Goal: Transaction & Acquisition: Obtain resource

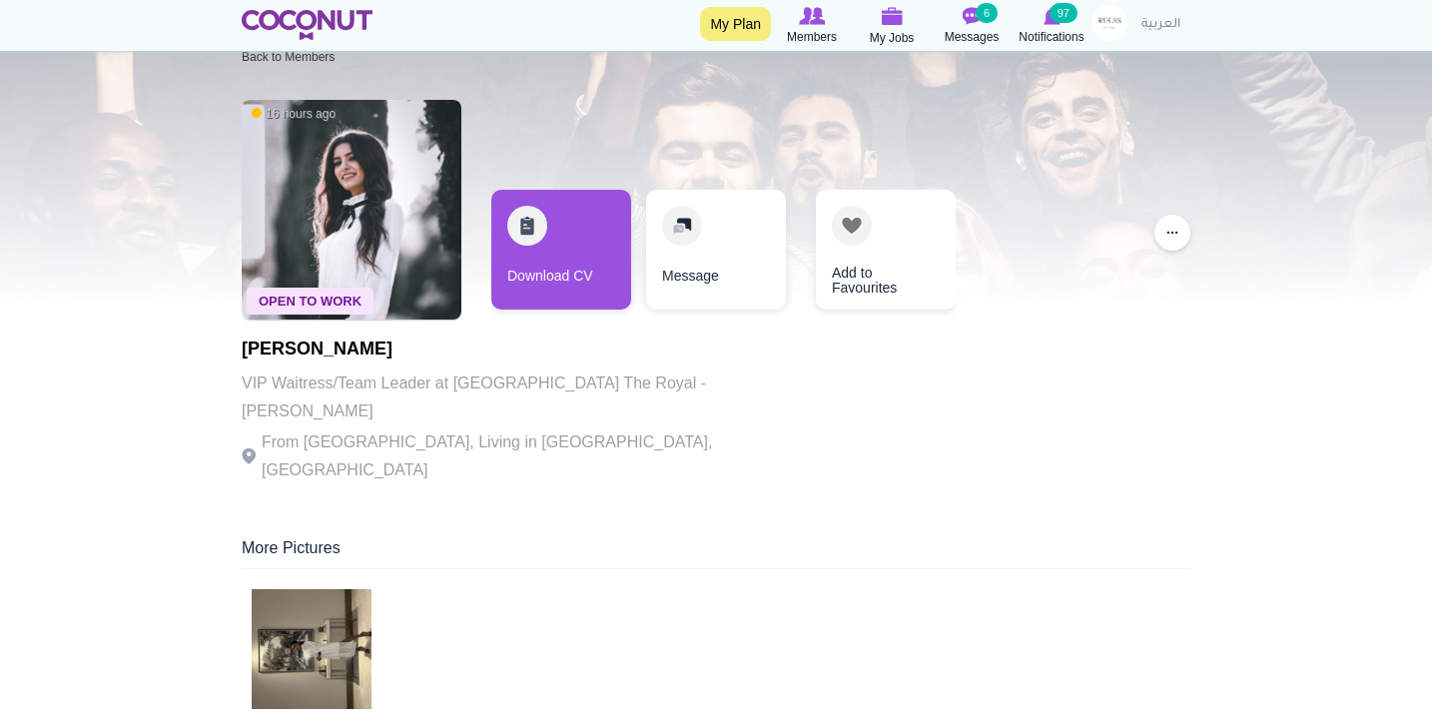
click at [356, 13] on img at bounding box center [307, 25] width 131 height 30
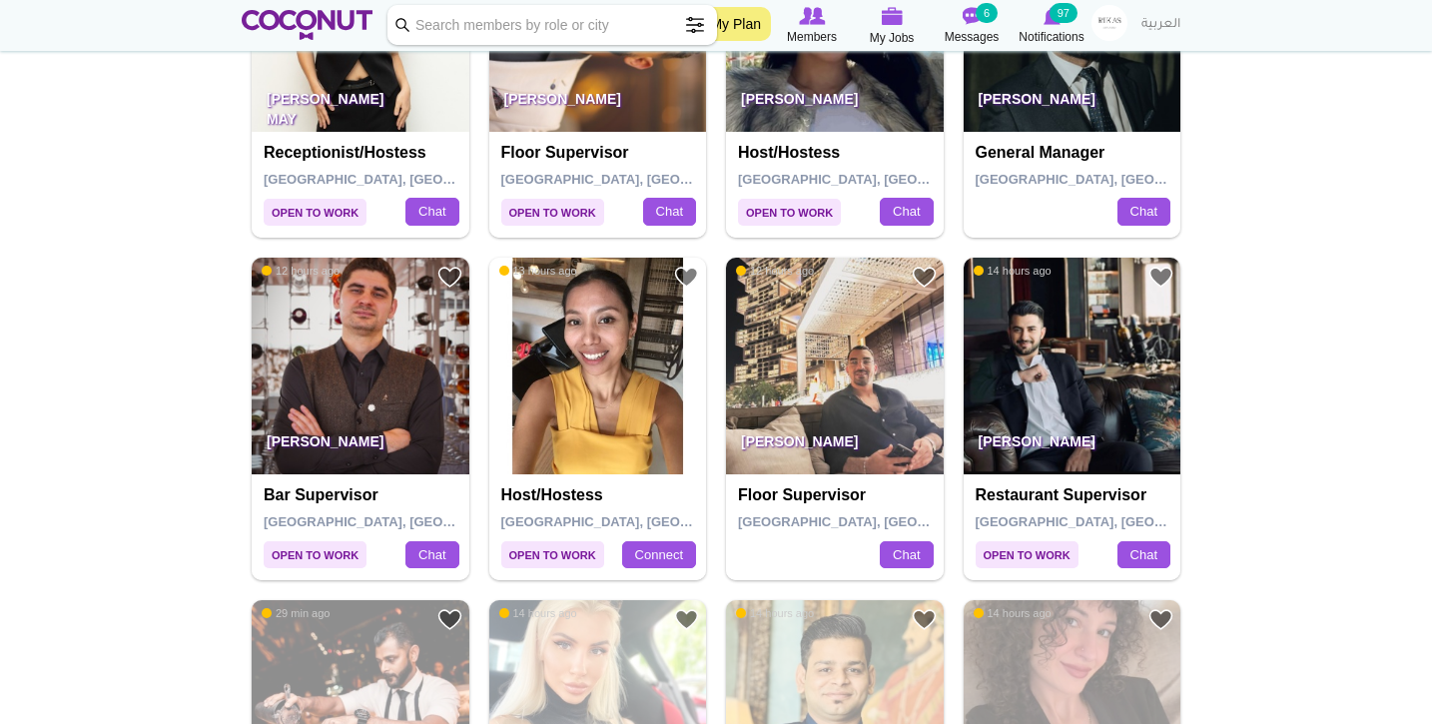
scroll to position [2951, 0]
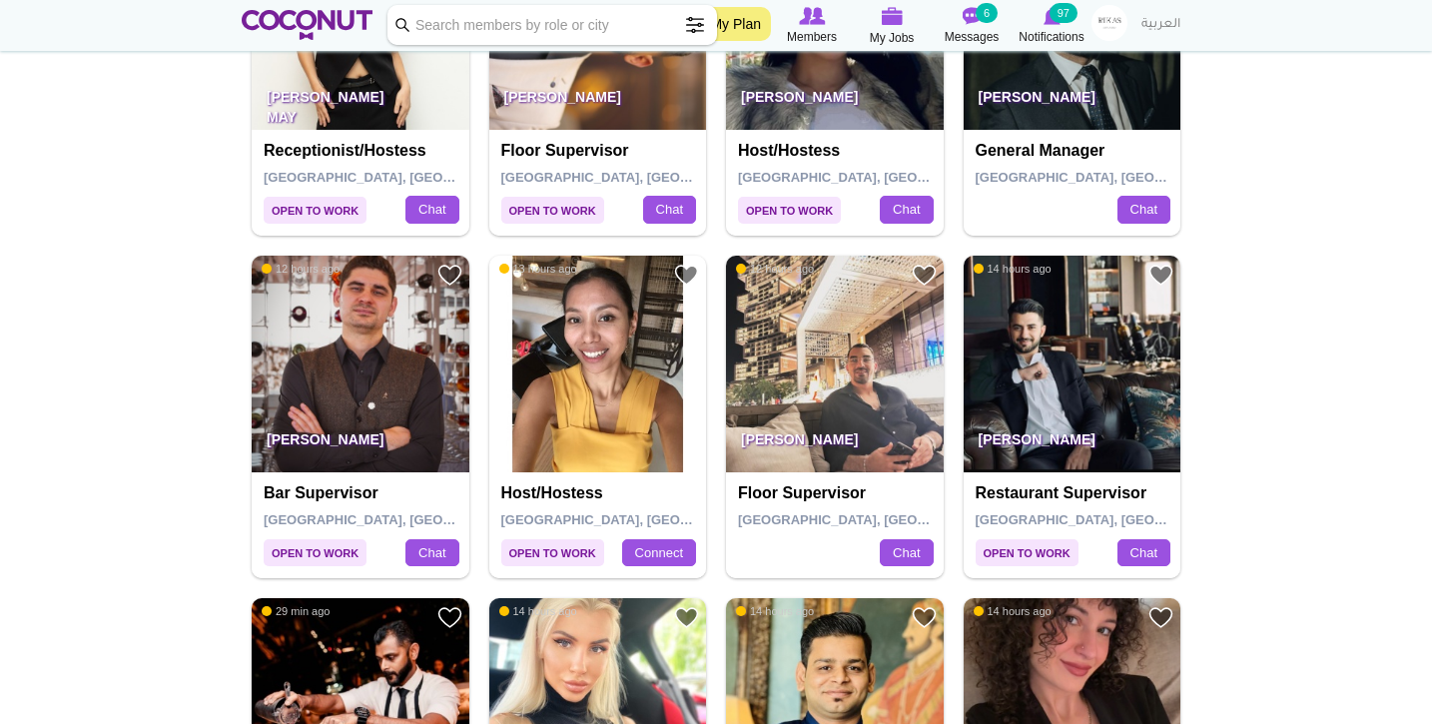
click at [604, 409] on img at bounding box center [598, 365] width 218 height 218
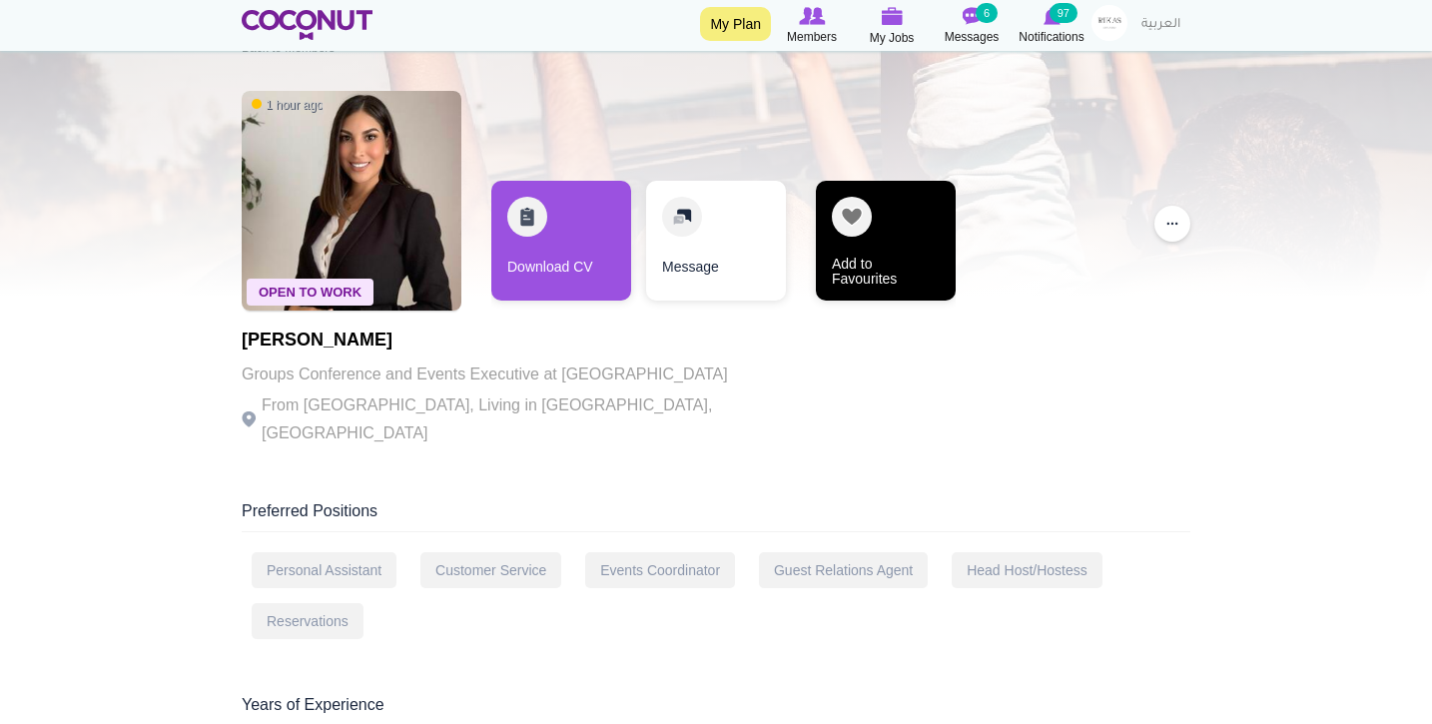
scroll to position [53, 0]
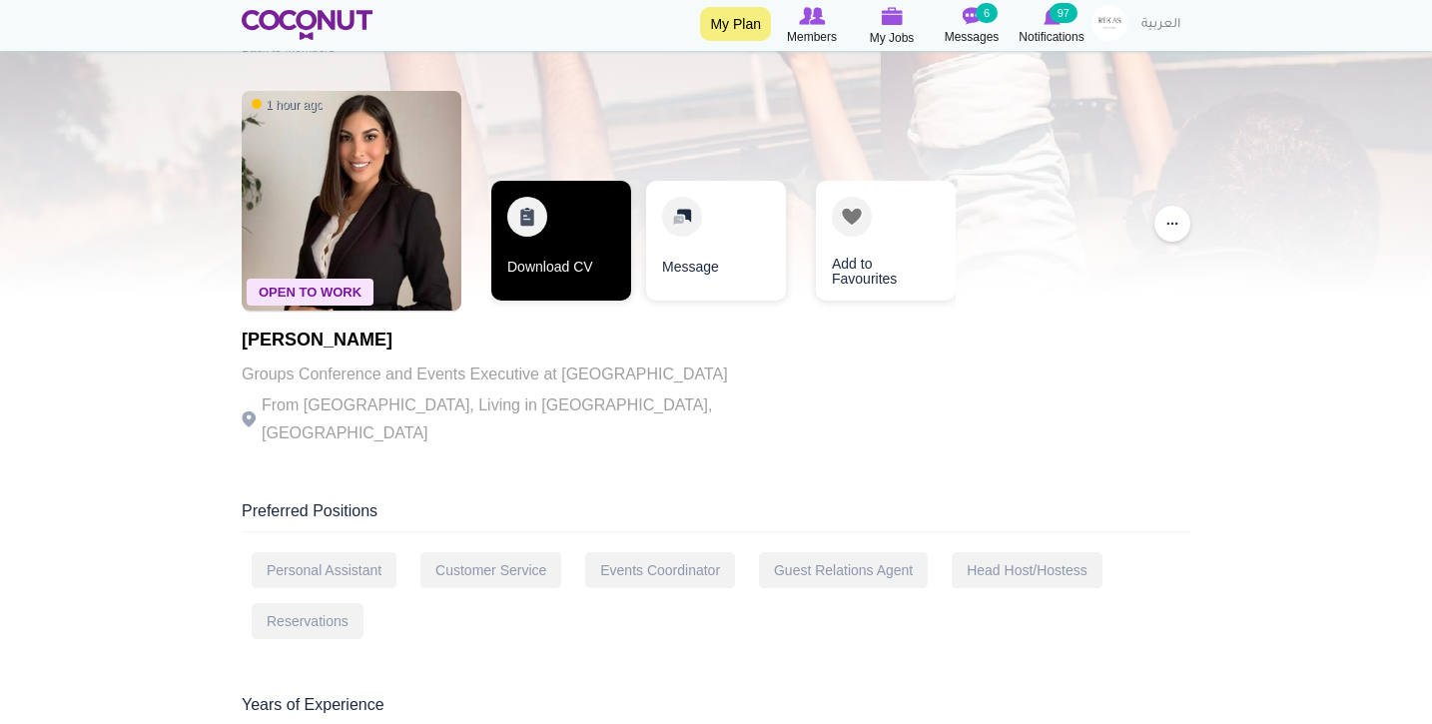
click at [542, 256] on link "Download CV" at bounding box center [561, 241] width 140 height 120
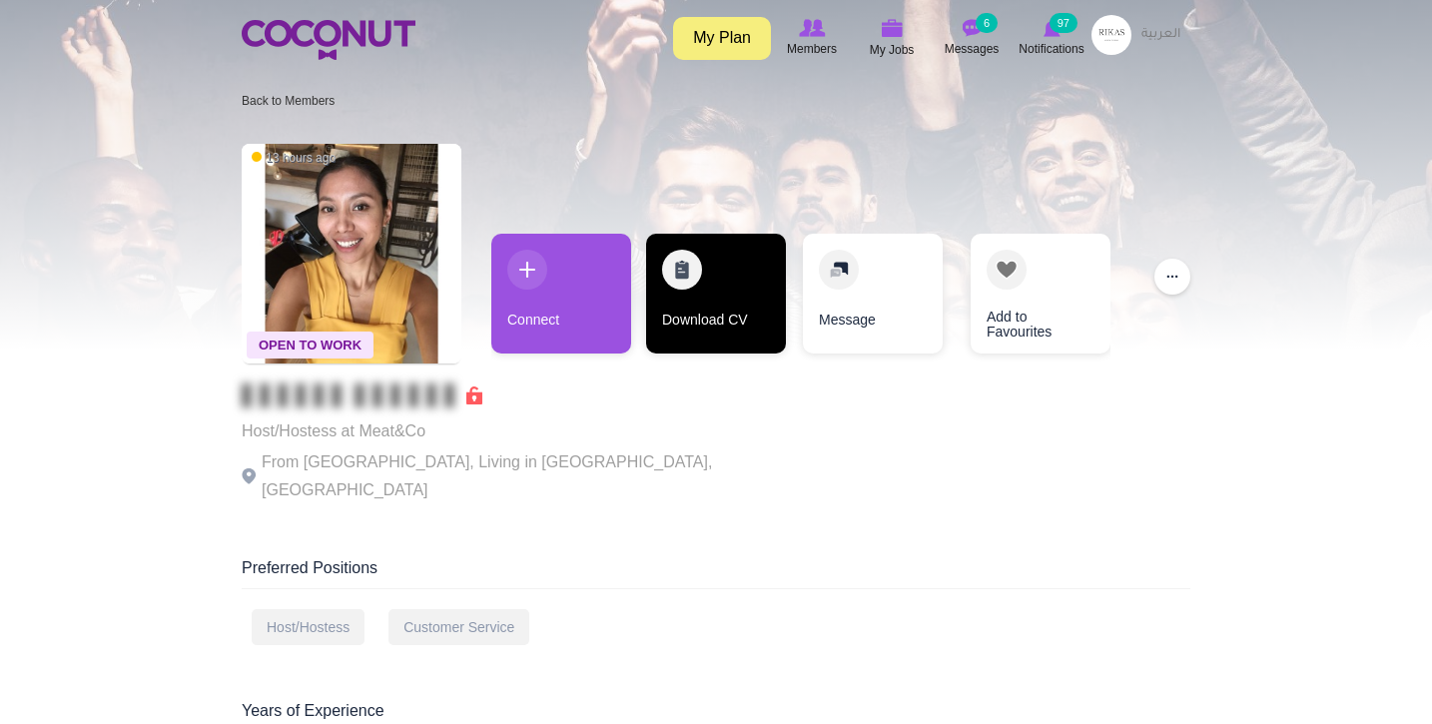
click at [672, 314] on link "Download CV" at bounding box center [716, 294] width 140 height 120
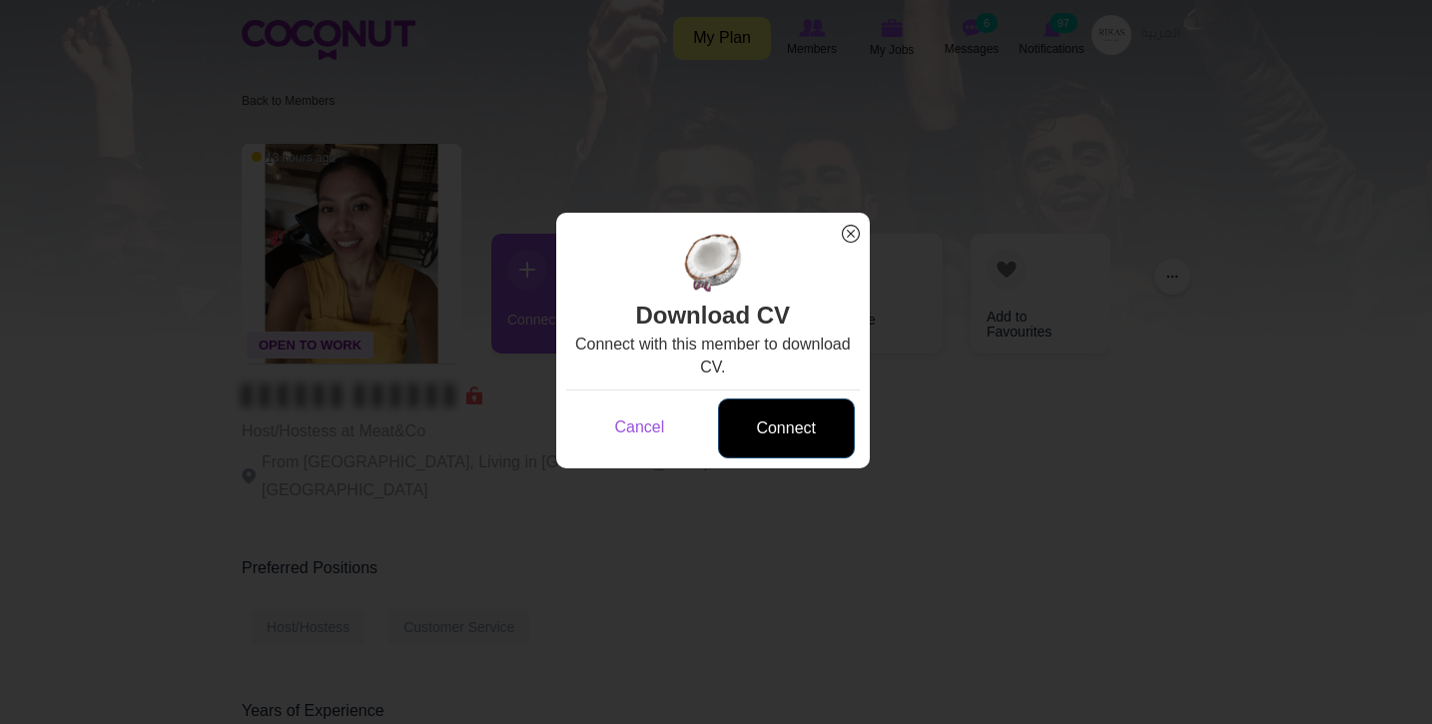
click at [805, 430] on link "Connect" at bounding box center [786, 429] width 137 height 61
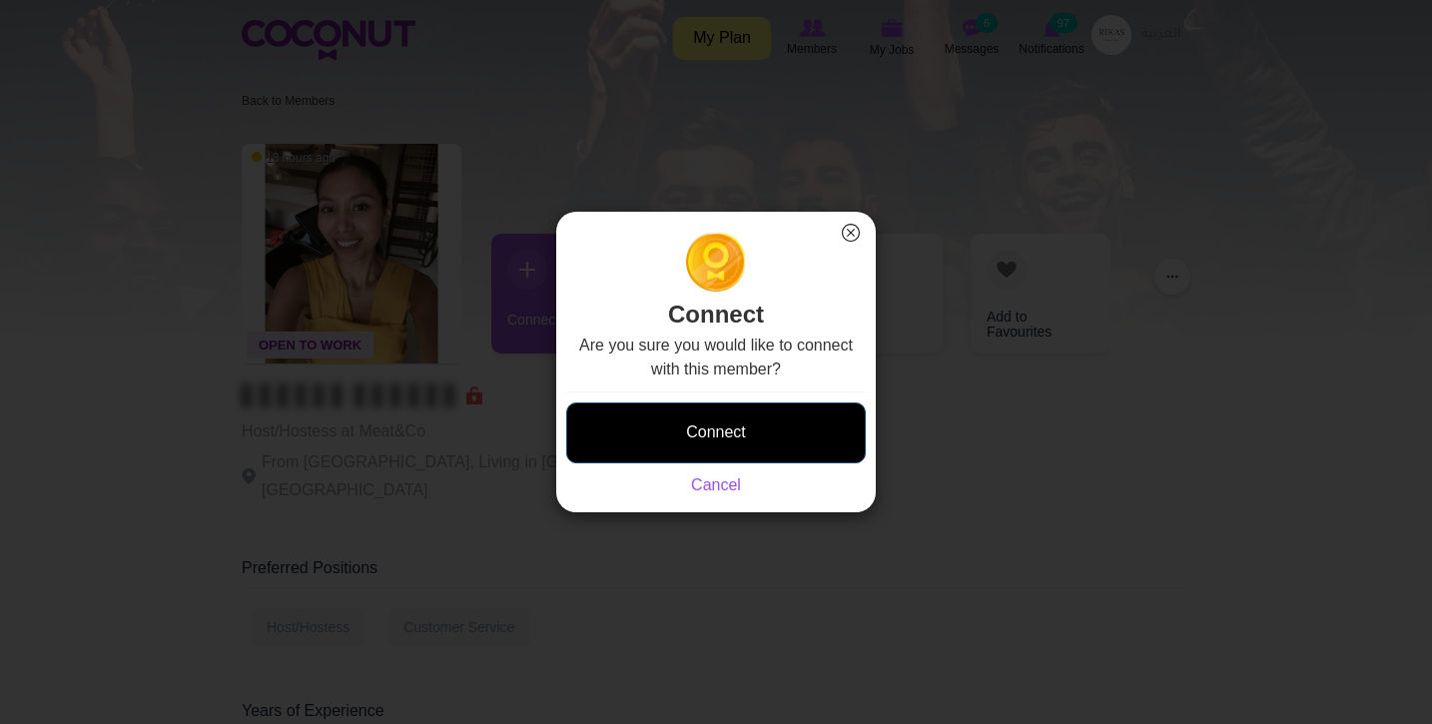
click at [782, 452] on button "Connect" at bounding box center [716, 433] width 300 height 61
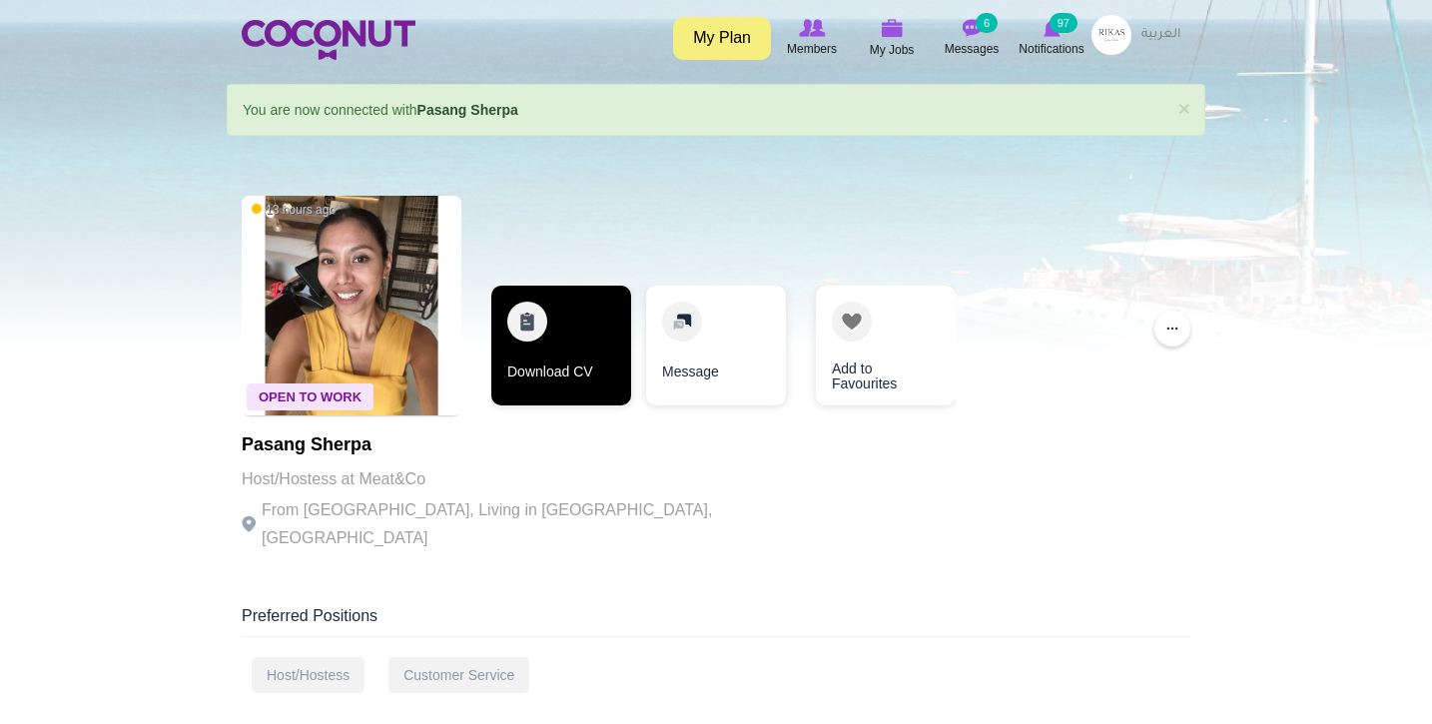
click at [553, 332] on link "Download CV" at bounding box center [561, 346] width 140 height 120
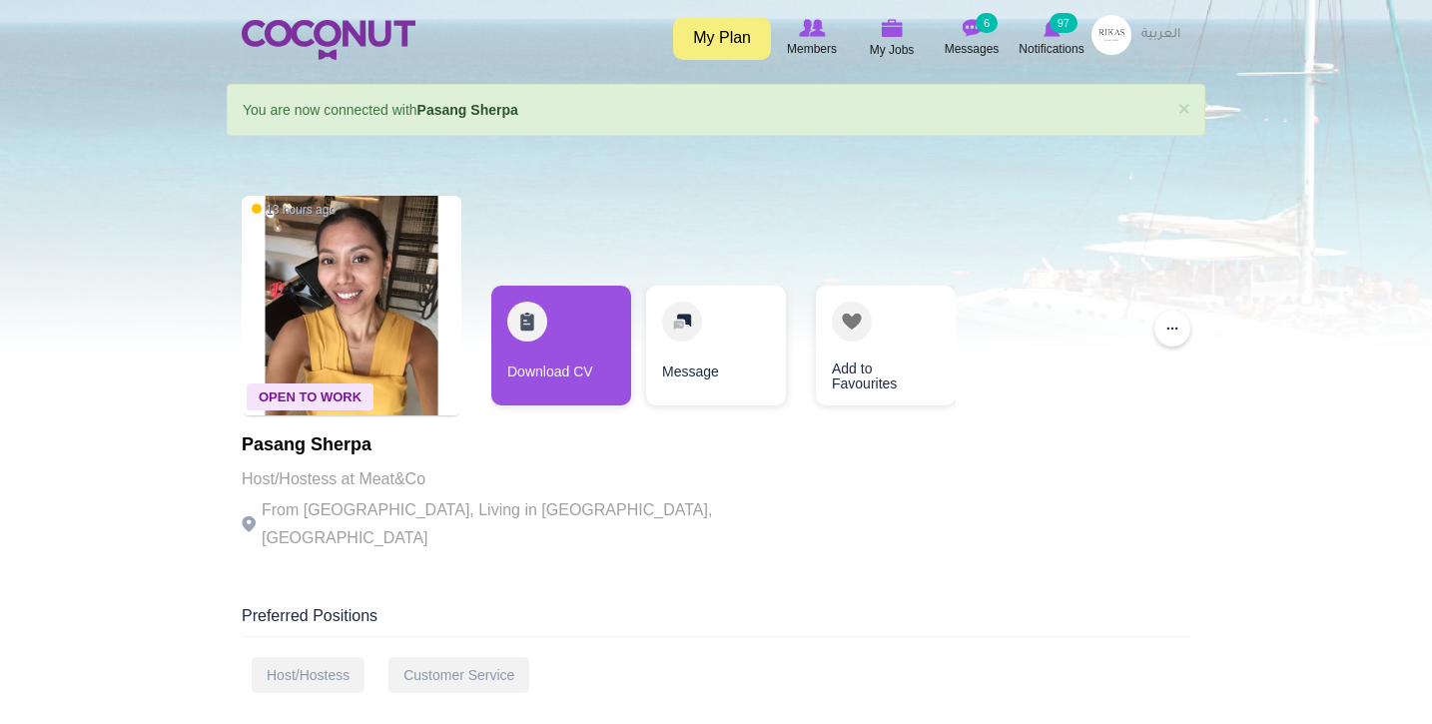
click at [325, 42] on img at bounding box center [329, 40] width 174 height 40
click at [973, 34] on img at bounding box center [972, 28] width 20 height 18
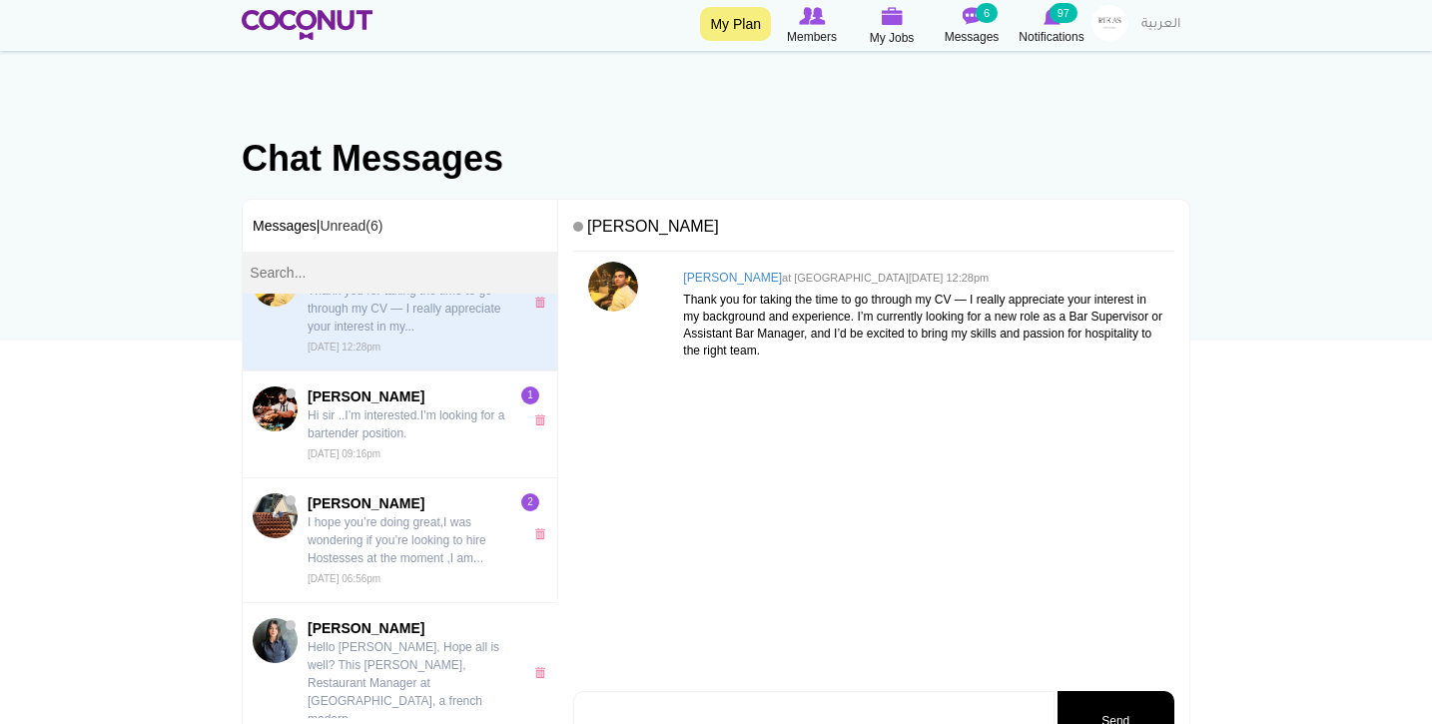
scroll to position [62, 0]
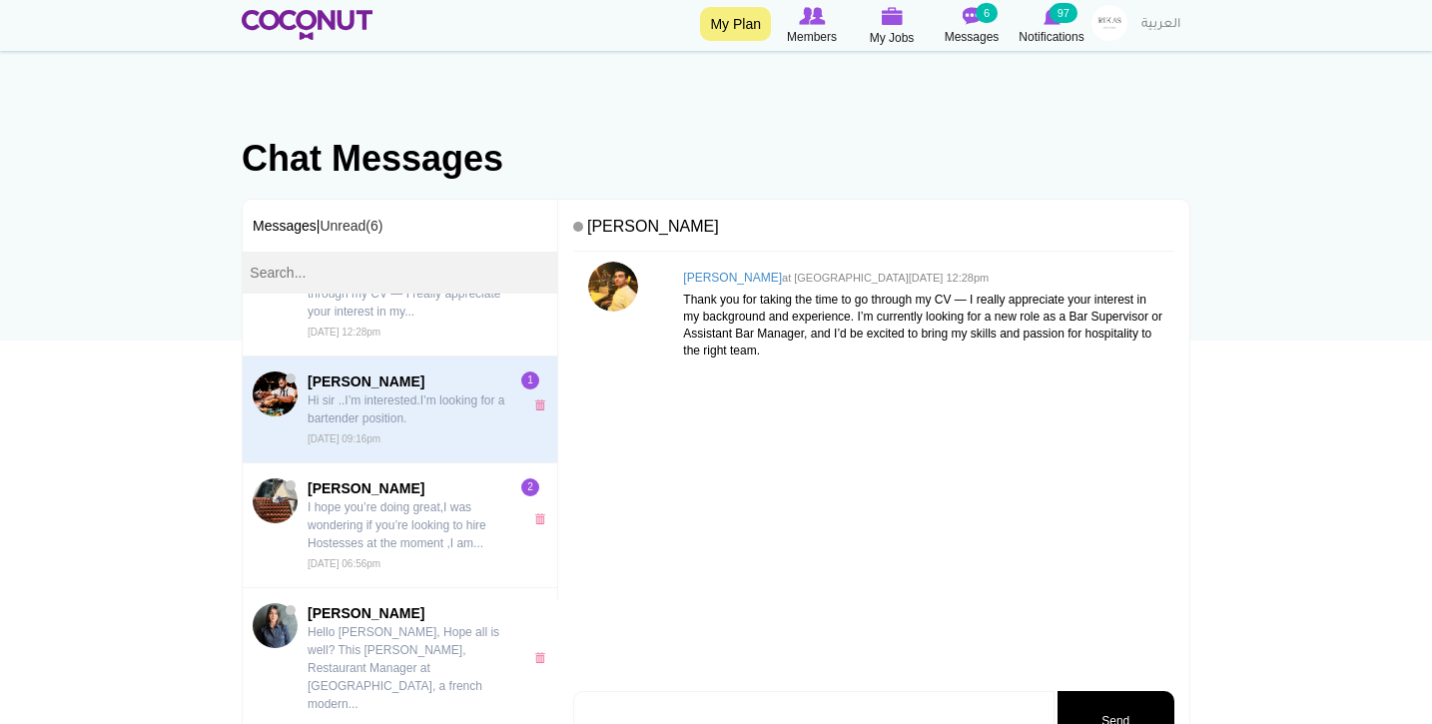
click at [441, 422] on p "Hi sir ..I’m interested.I’m looking for a bartender position." at bounding box center [411, 410] width 206 height 36
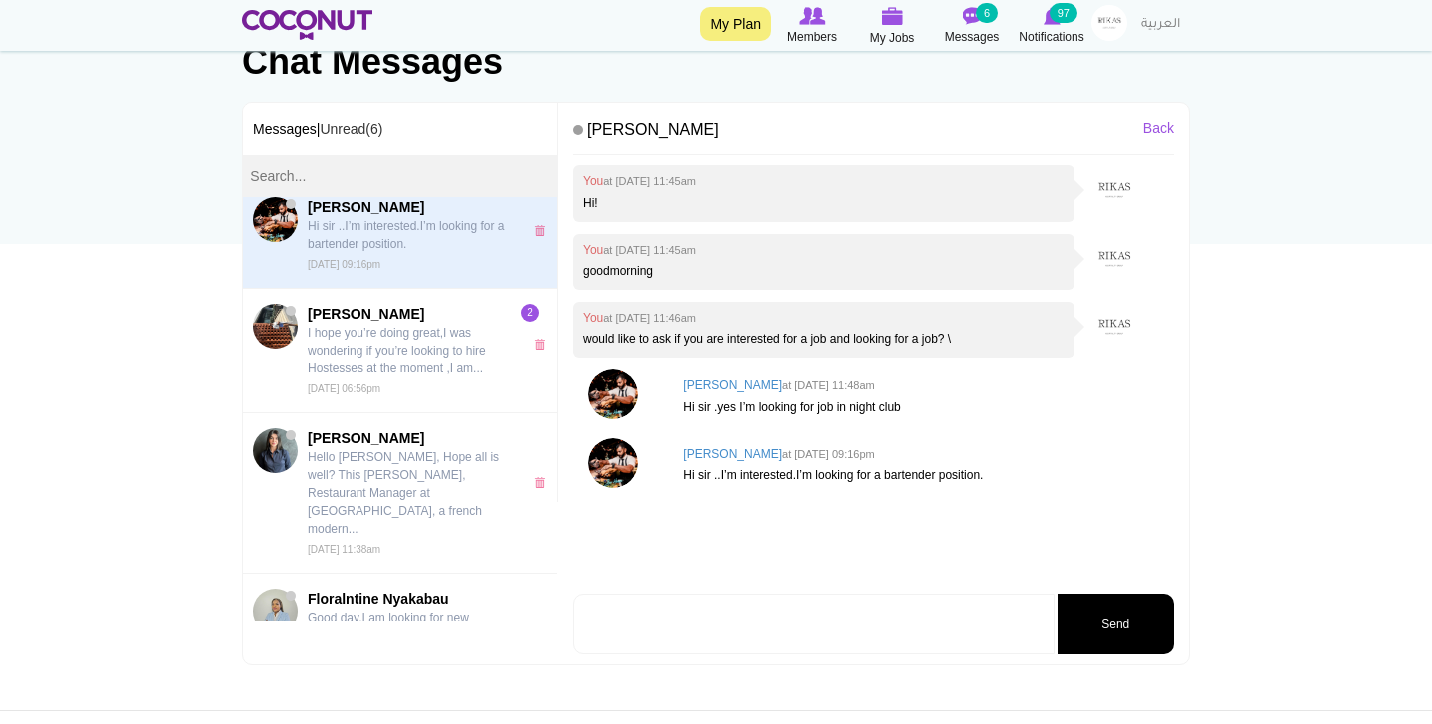
scroll to position [182, 0]
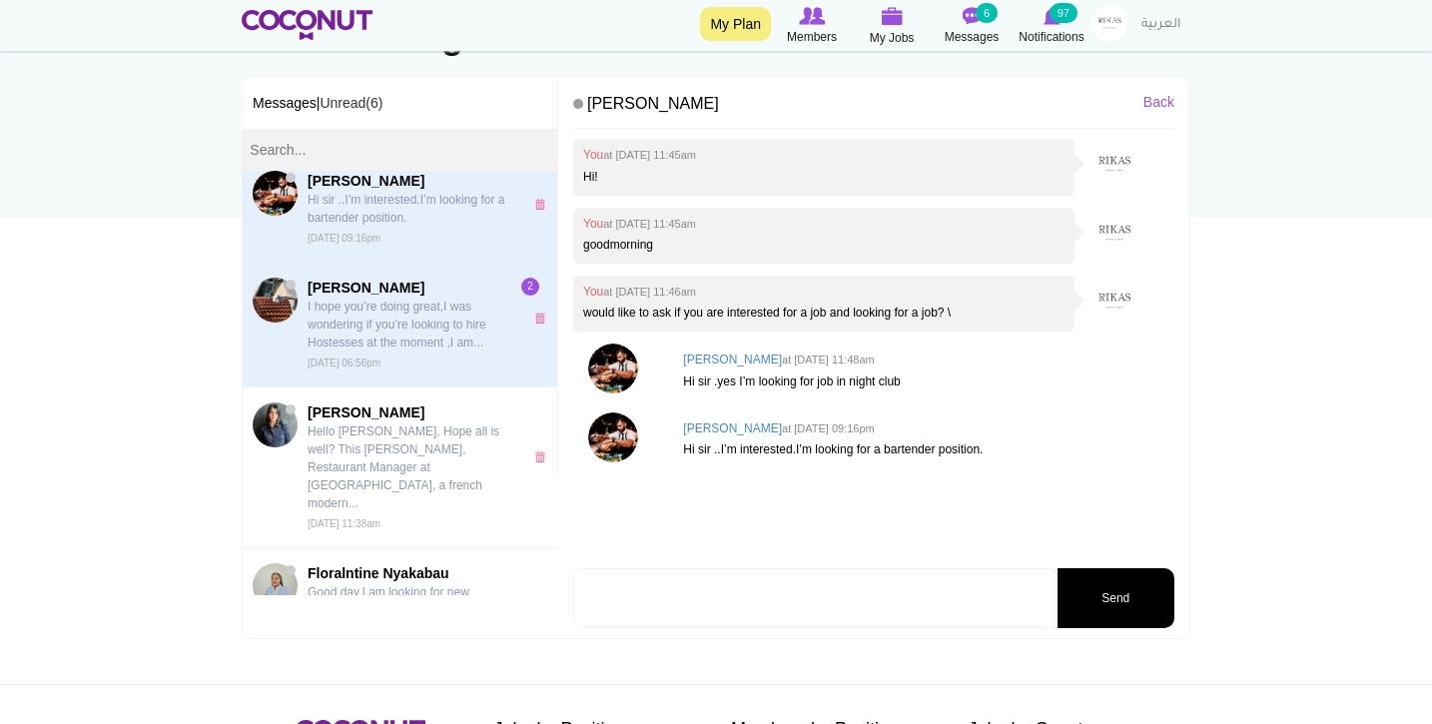
click at [426, 314] on p "I hope you’re doing great,I was wondering if you’re looking to hire Hostesses a…" at bounding box center [411, 325] width 206 height 54
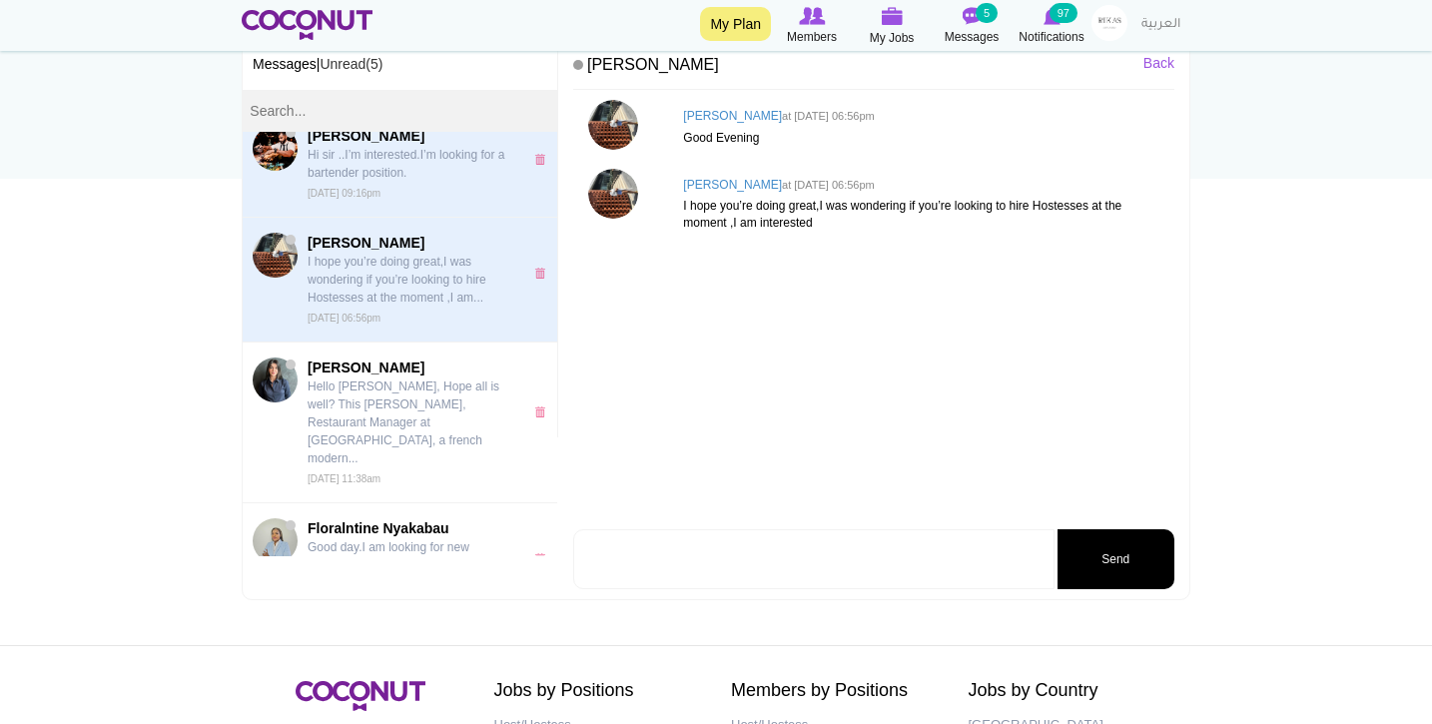
scroll to position [147, 0]
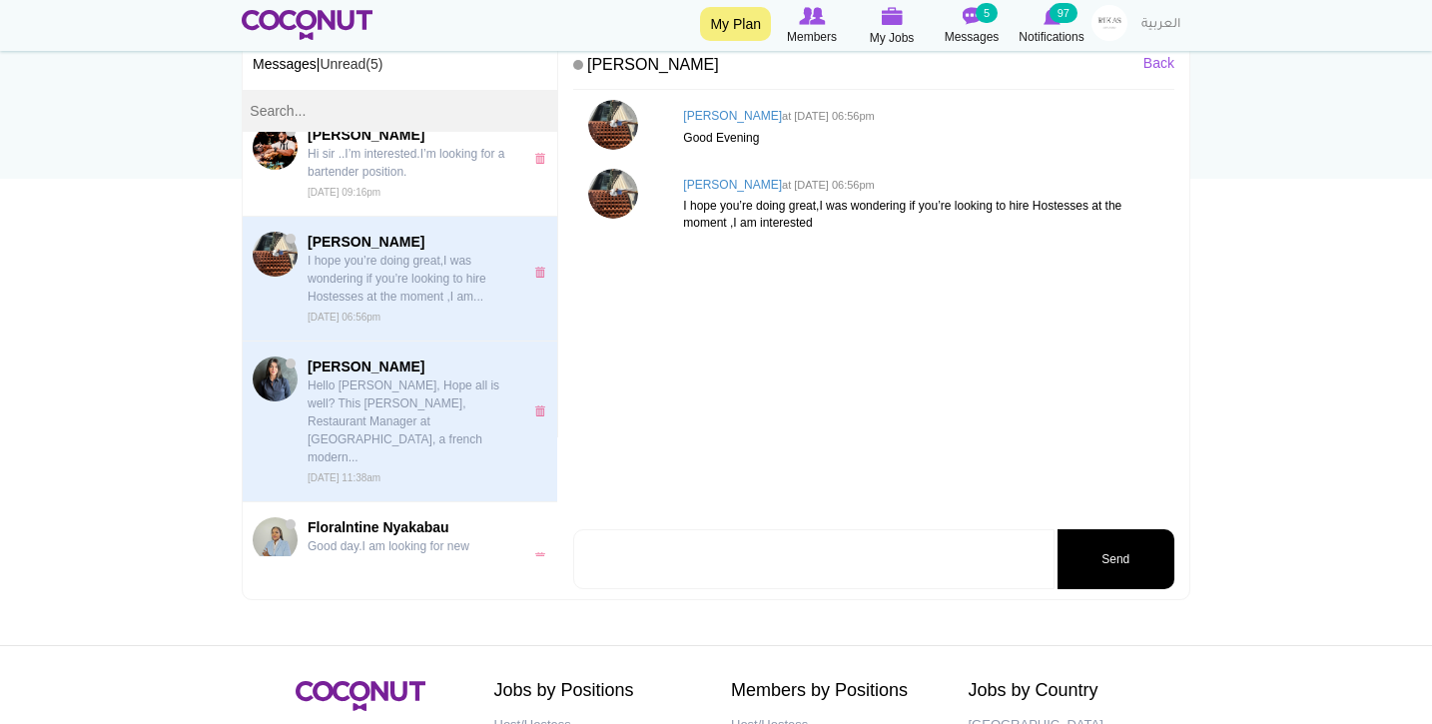
click at [356, 415] on p "Hello Natalie, Hope all is well? This Karim, Restaurant Manager at Chez Wam, a …" at bounding box center [411, 422] width 206 height 90
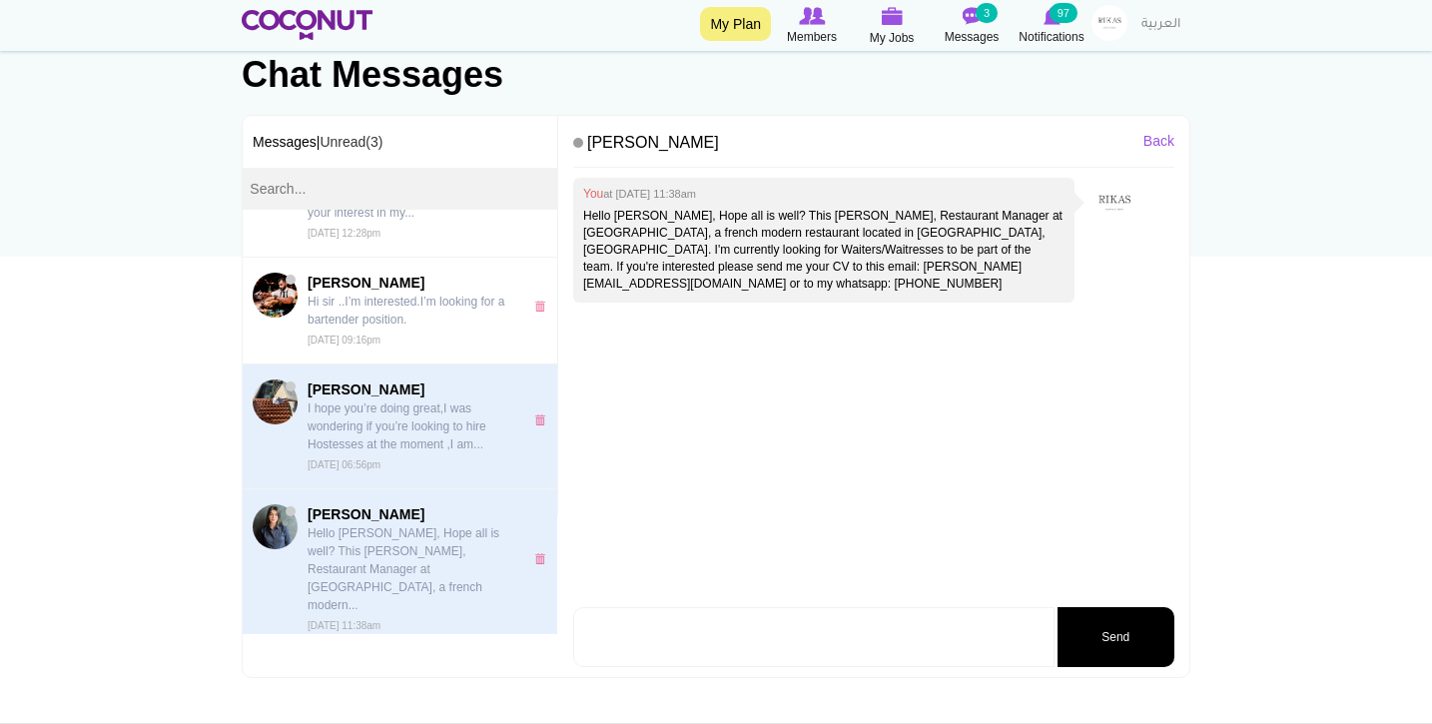
scroll to position [82, 0]
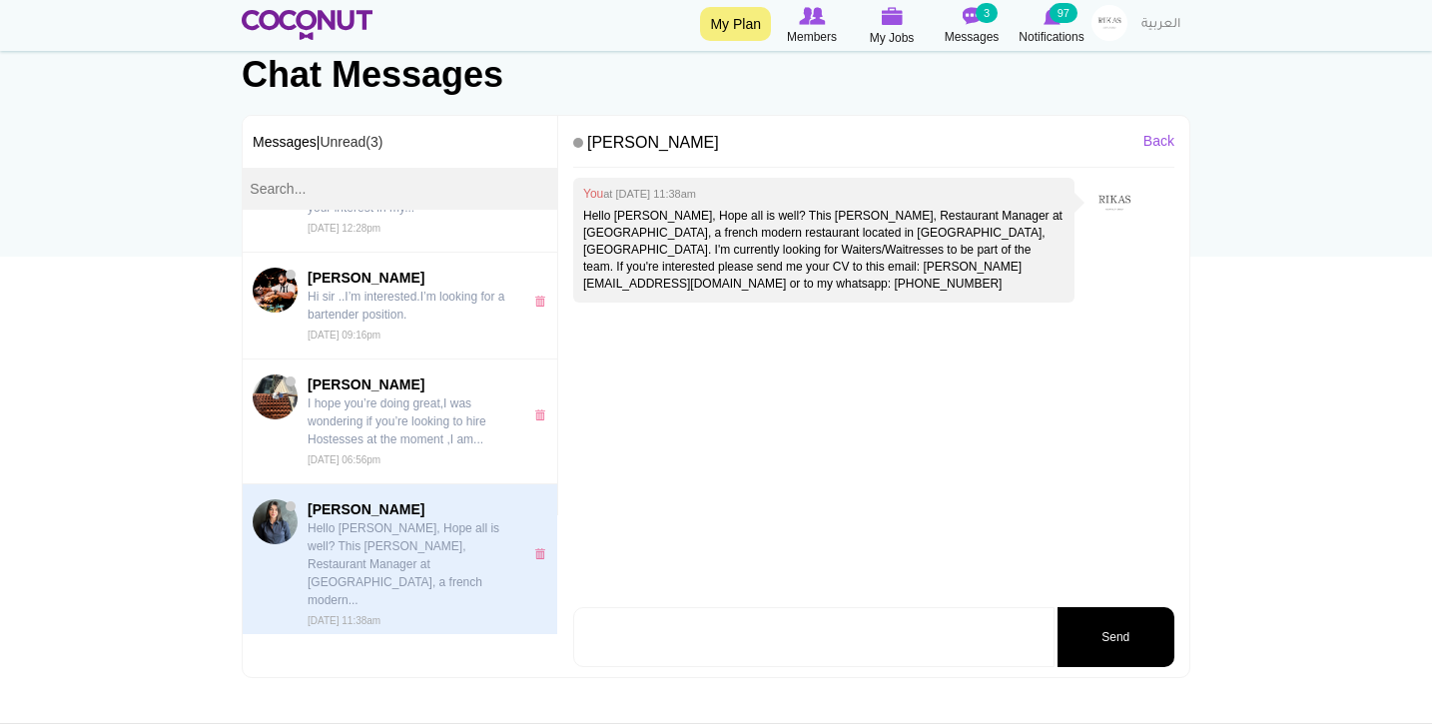
click at [675, 142] on h4 "Natalie Liversage" at bounding box center [873, 147] width 601 height 43
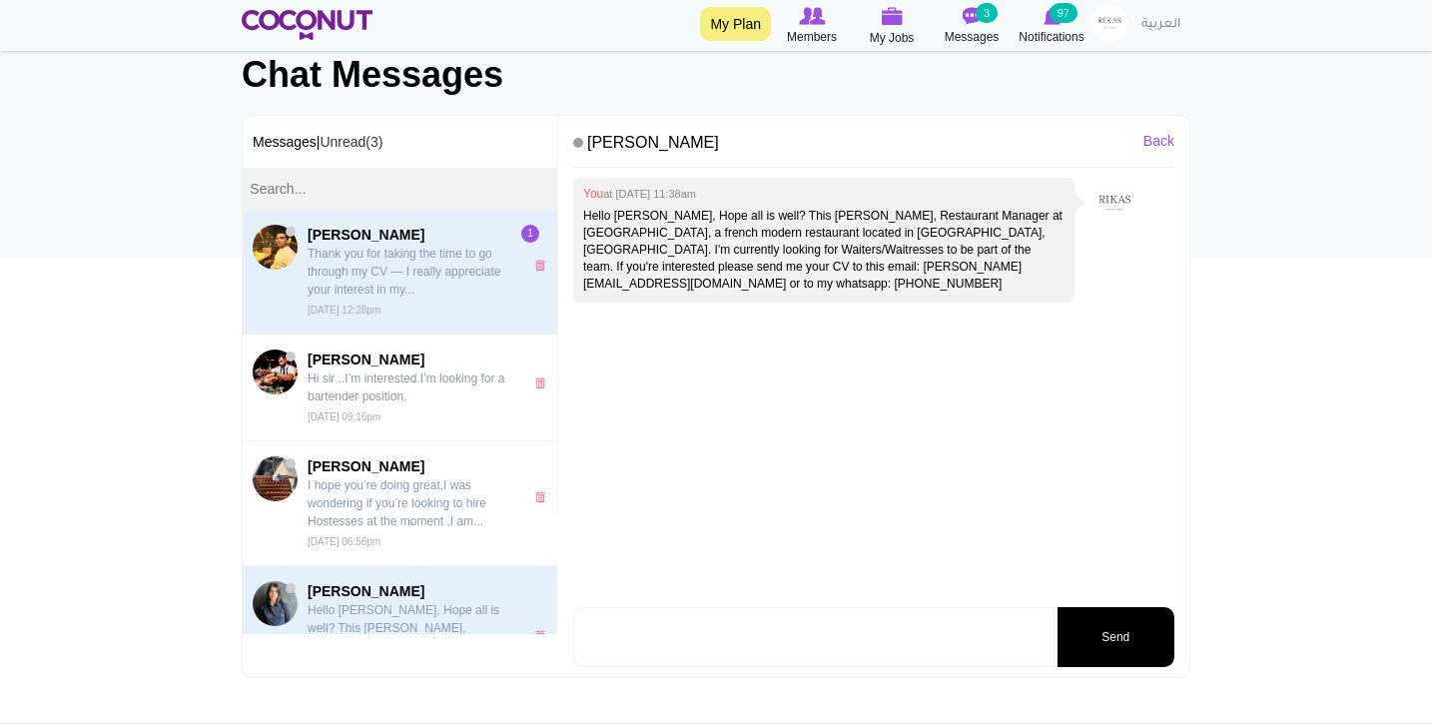
scroll to position [0, 0]
click at [489, 291] on p "Thank you for taking the time to go through my CV — I really appreciate your in…" at bounding box center [411, 272] width 206 height 54
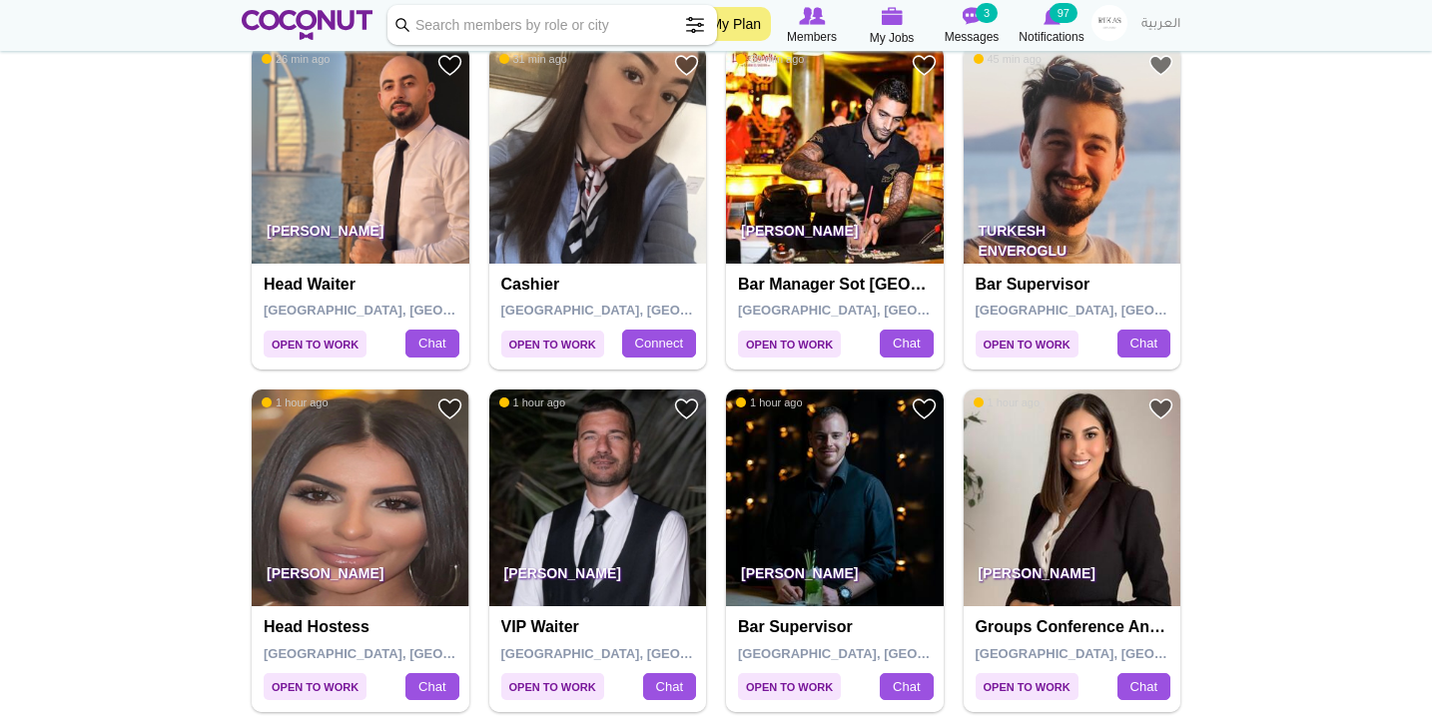
scroll to position [747, 0]
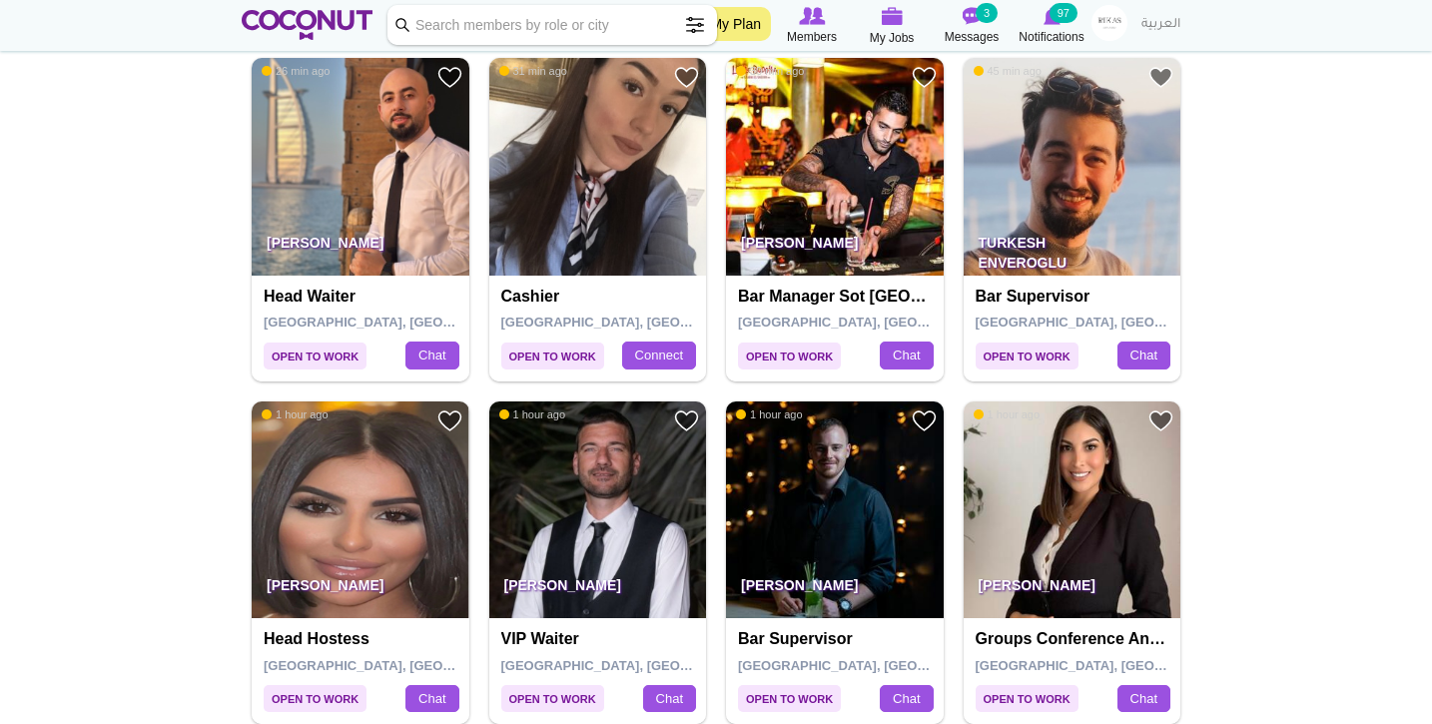
click at [1132, 212] on img at bounding box center [1073, 167] width 218 height 218
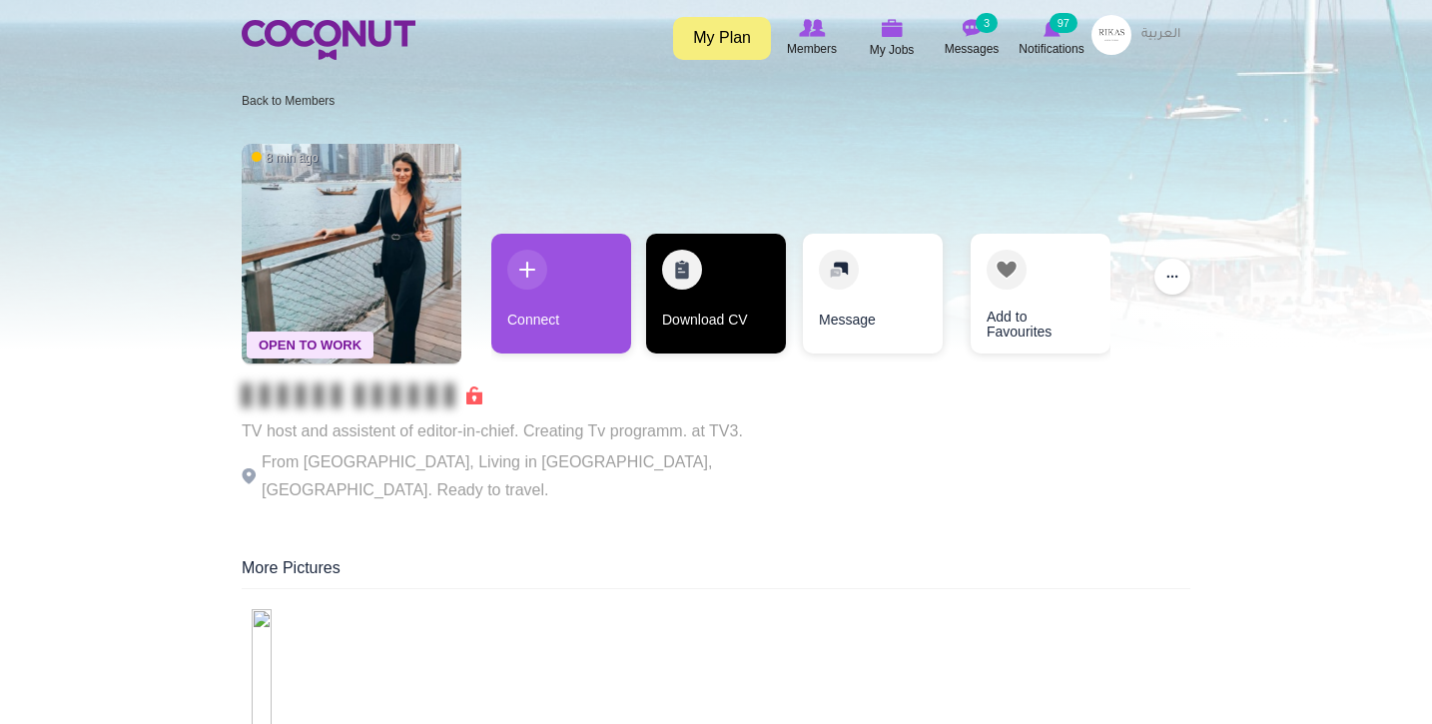
click at [736, 331] on link "Download CV" at bounding box center [716, 294] width 140 height 120
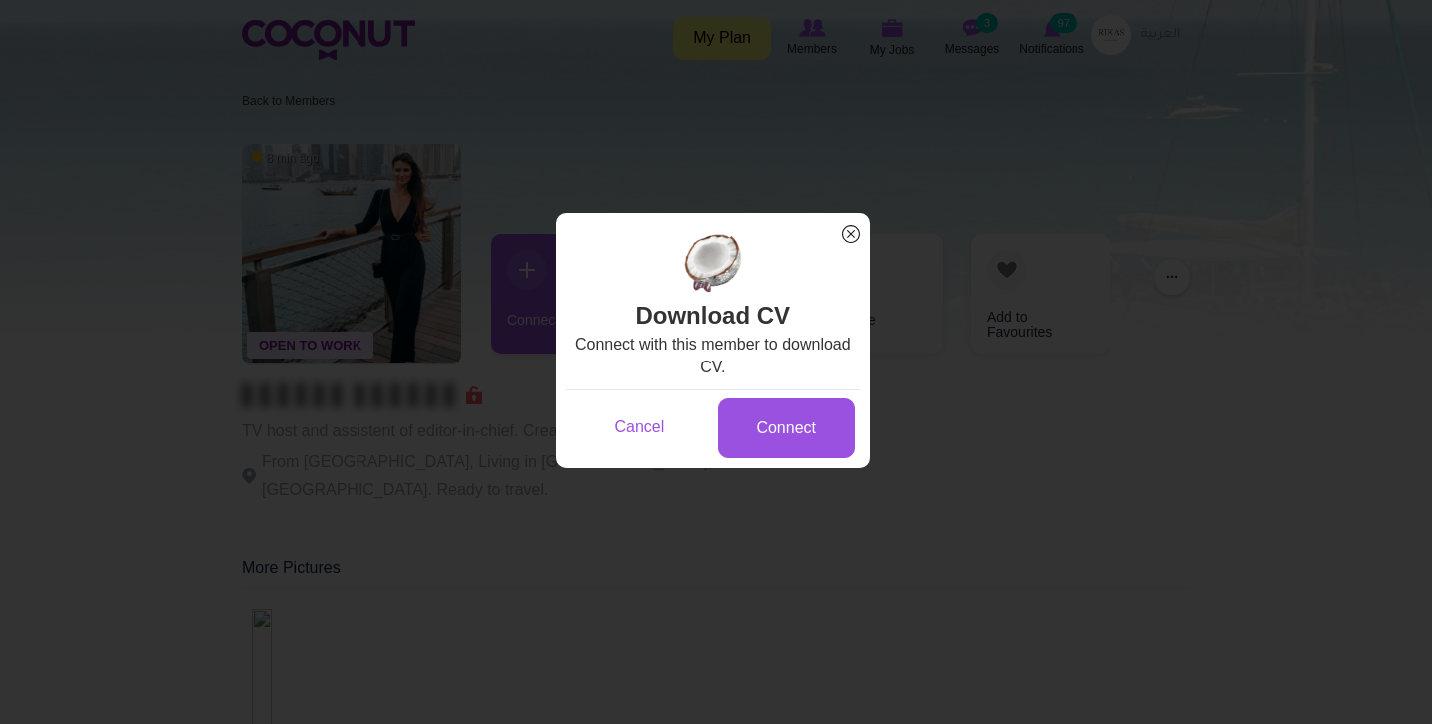
click at [785, 459] on div "Cancel Connect" at bounding box center [713, 427] width 294 height 75
click at [798, 428] on link "Connect" at bounding box center [786, 429] width 137 height 61
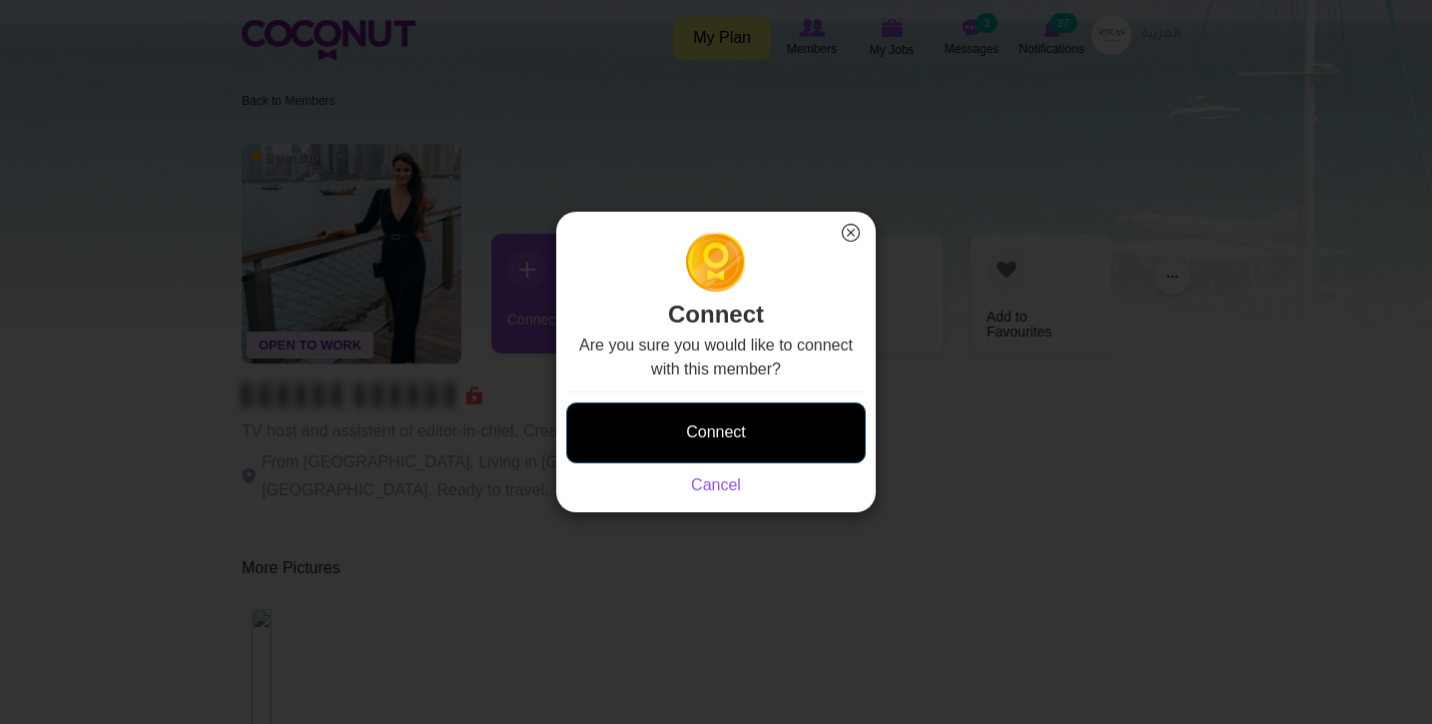
click at [777, 437] on button "Connect" at bounding box center [716, 433] width 300 height 61
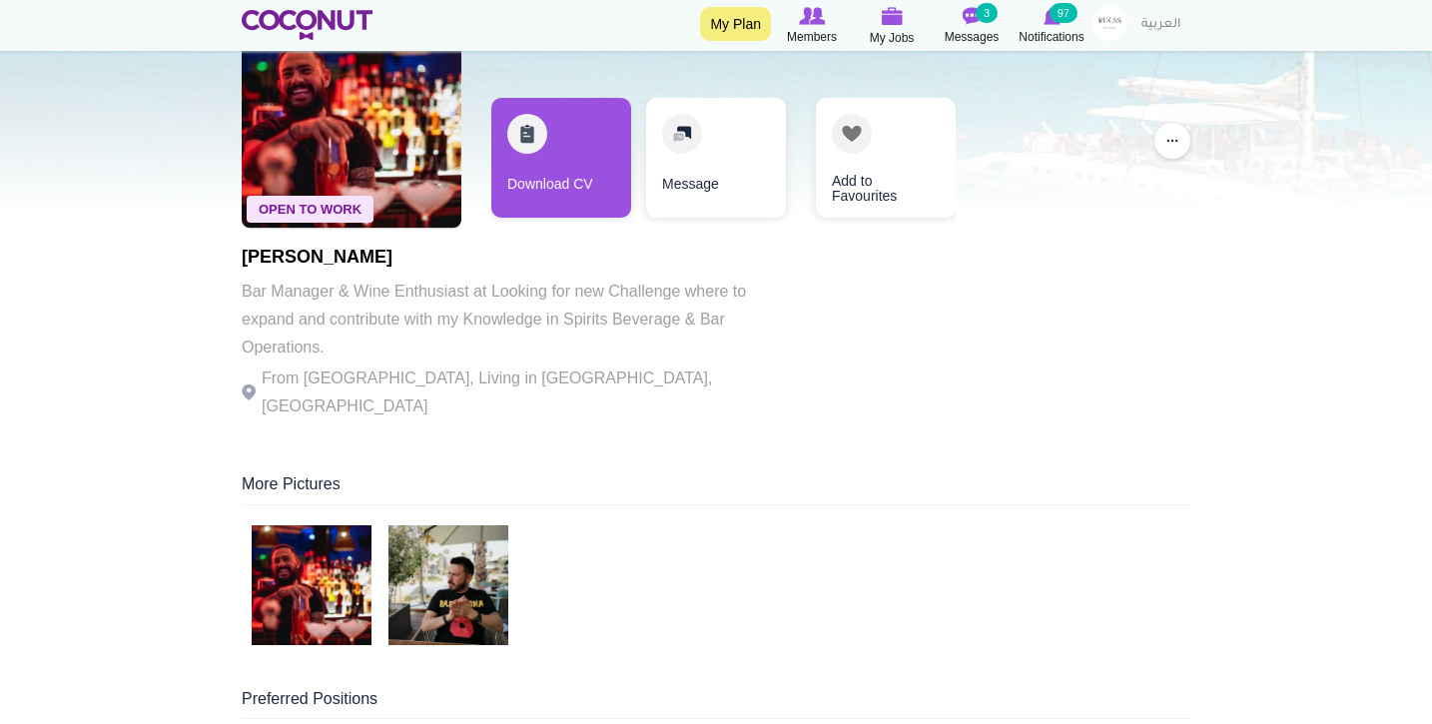
scroll to position [171, 0]
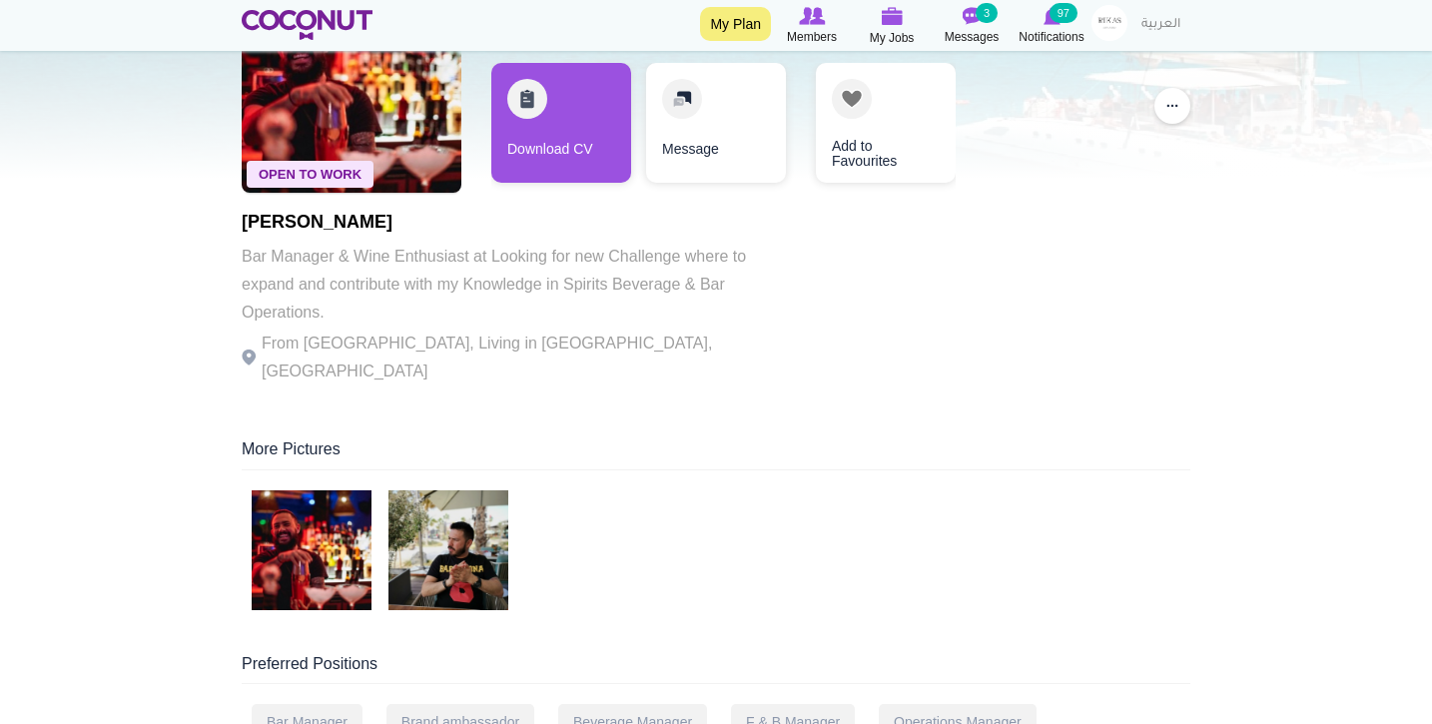
click at [434, 567] on img at bounding box center [449, 550] width 120 height 120
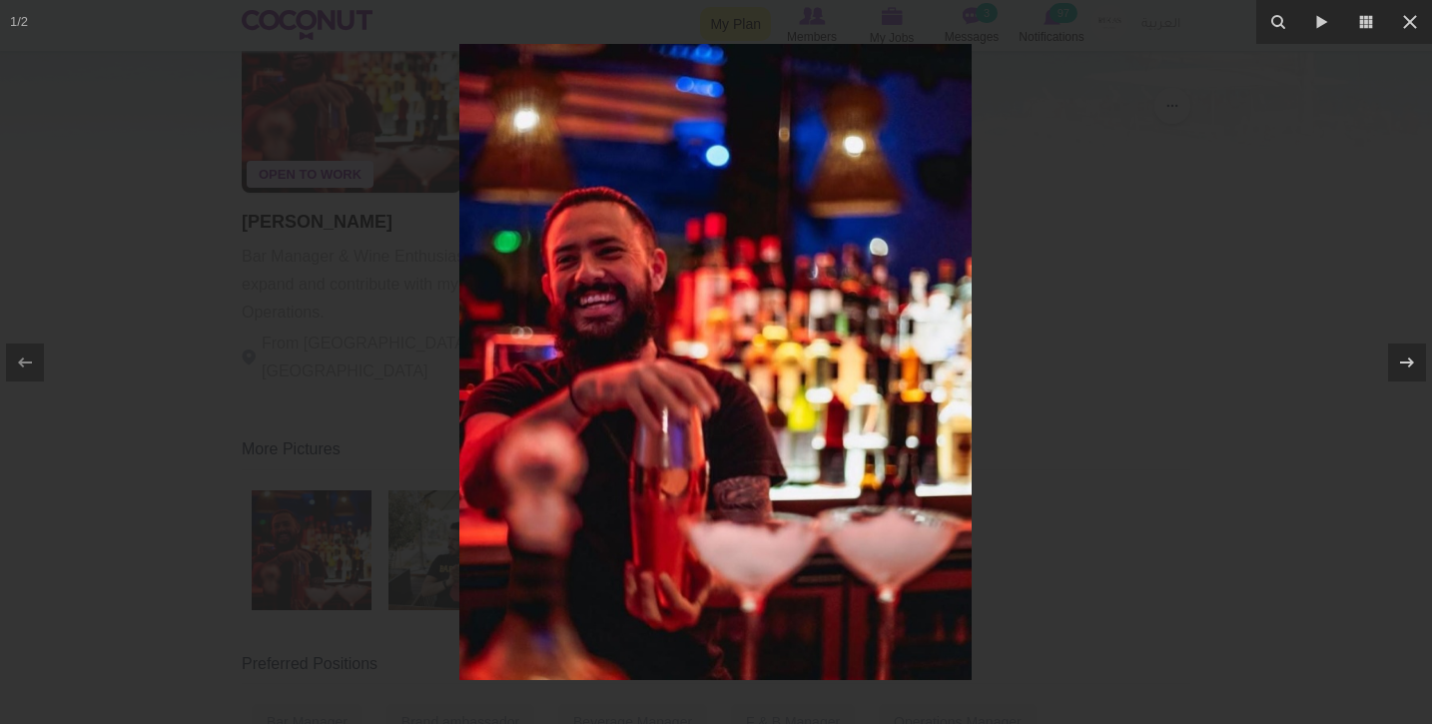
click at [378, 334] on div at bounding box center [716, 362] width 1432 height 724
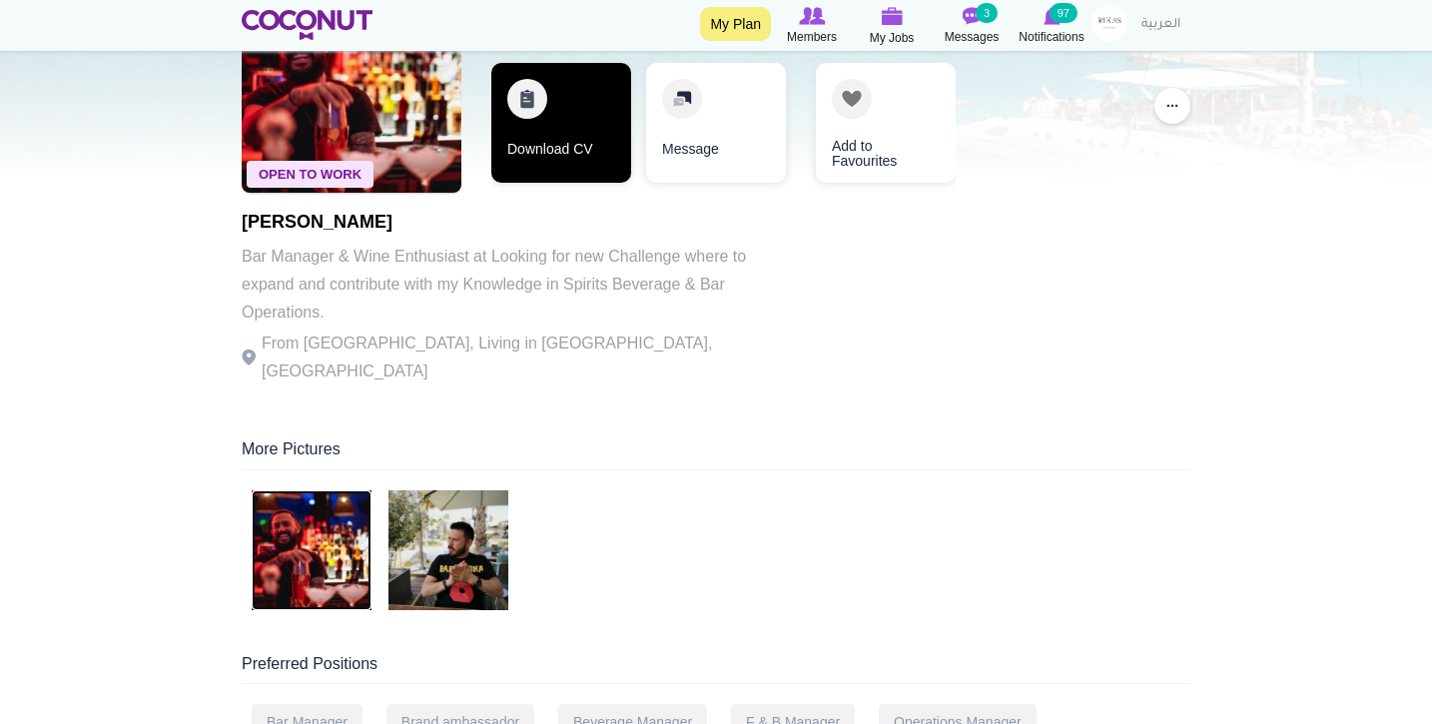
click at [522, 171] on link "Download CV" at bounding box center [561, 123] width 140 height 120
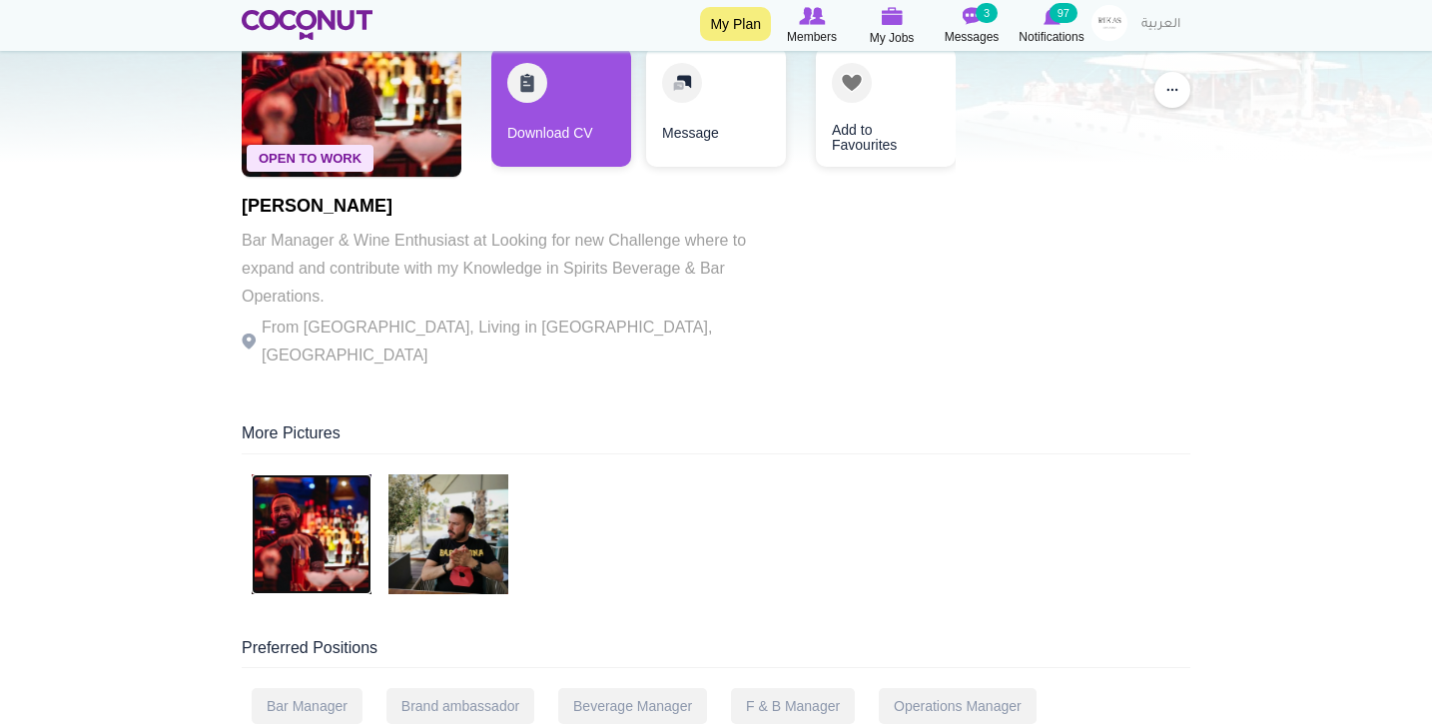
scroll to position [190, 0]
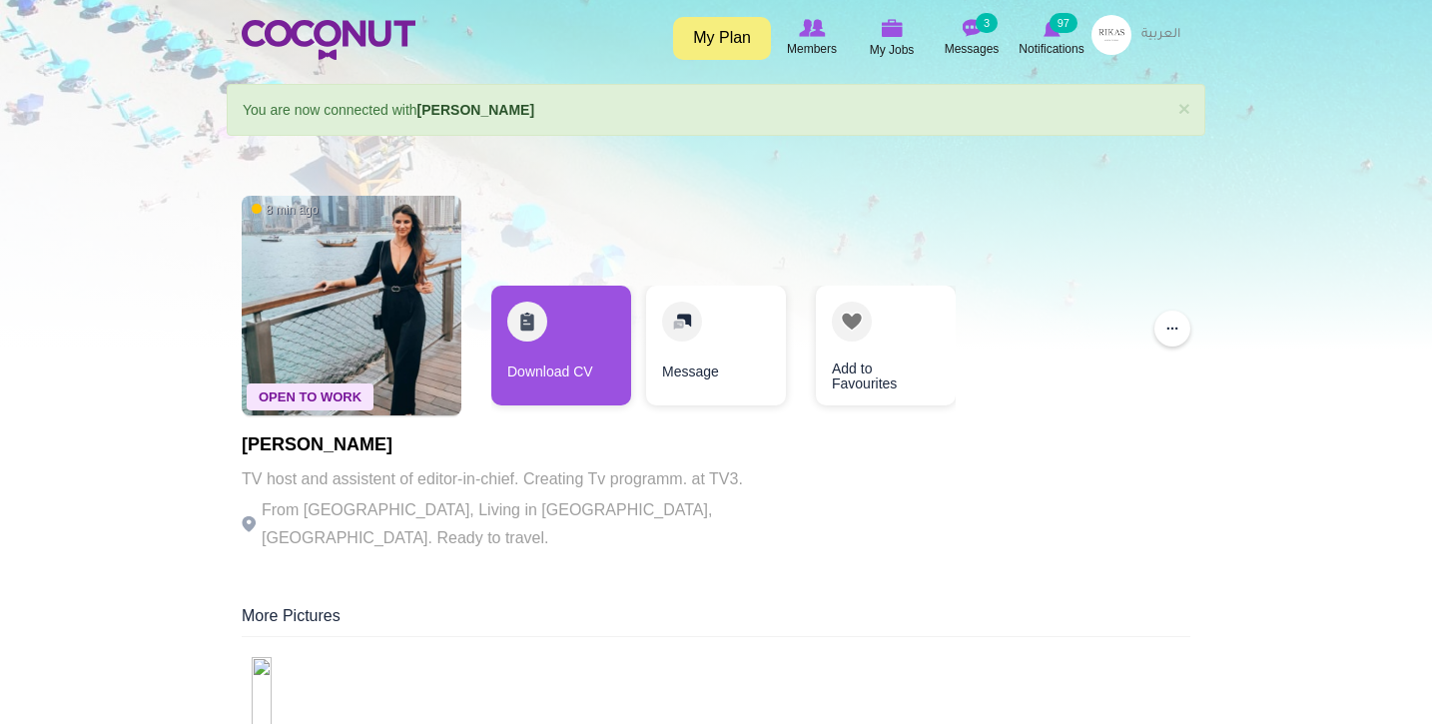
click at [320, 711] on img at bounding box center [312, 717] width 120 height 120
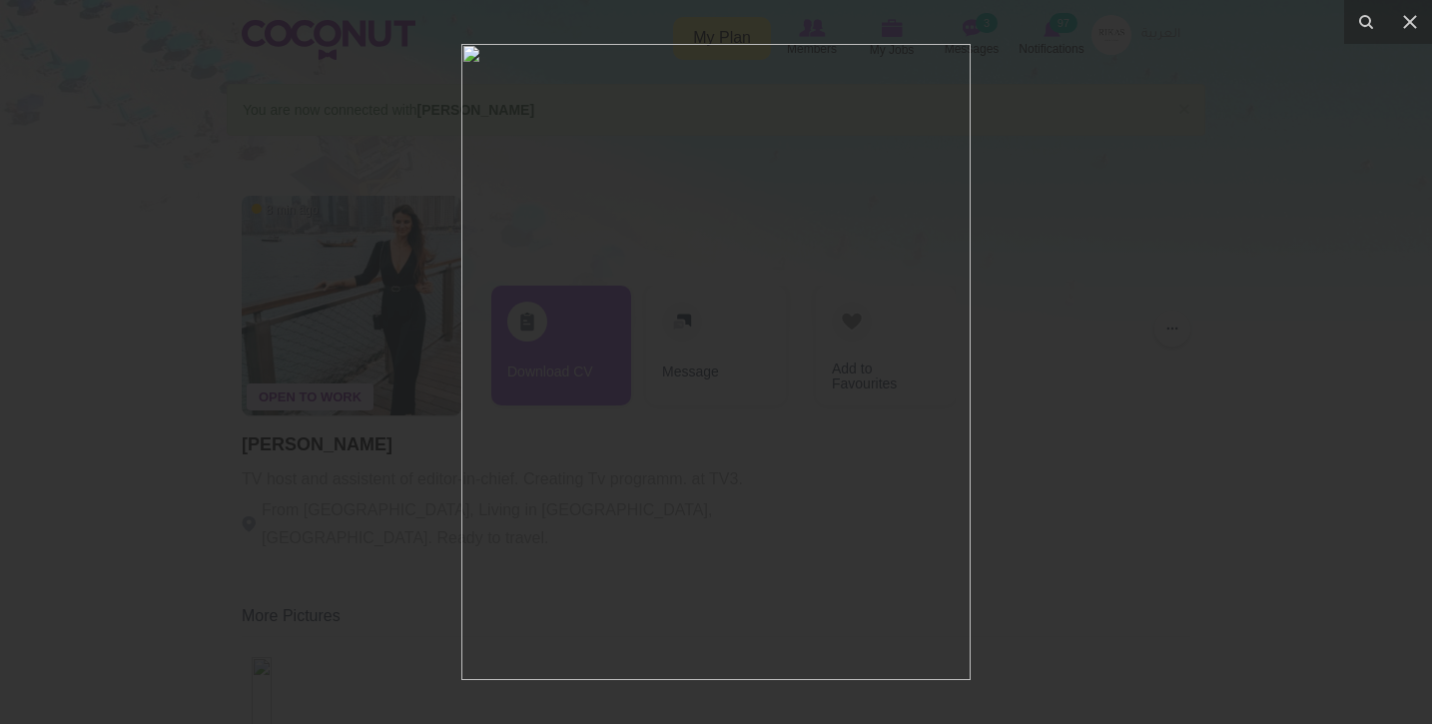
click at [158, 481] on div at bounding box center [716, 362] width 1432 height 724
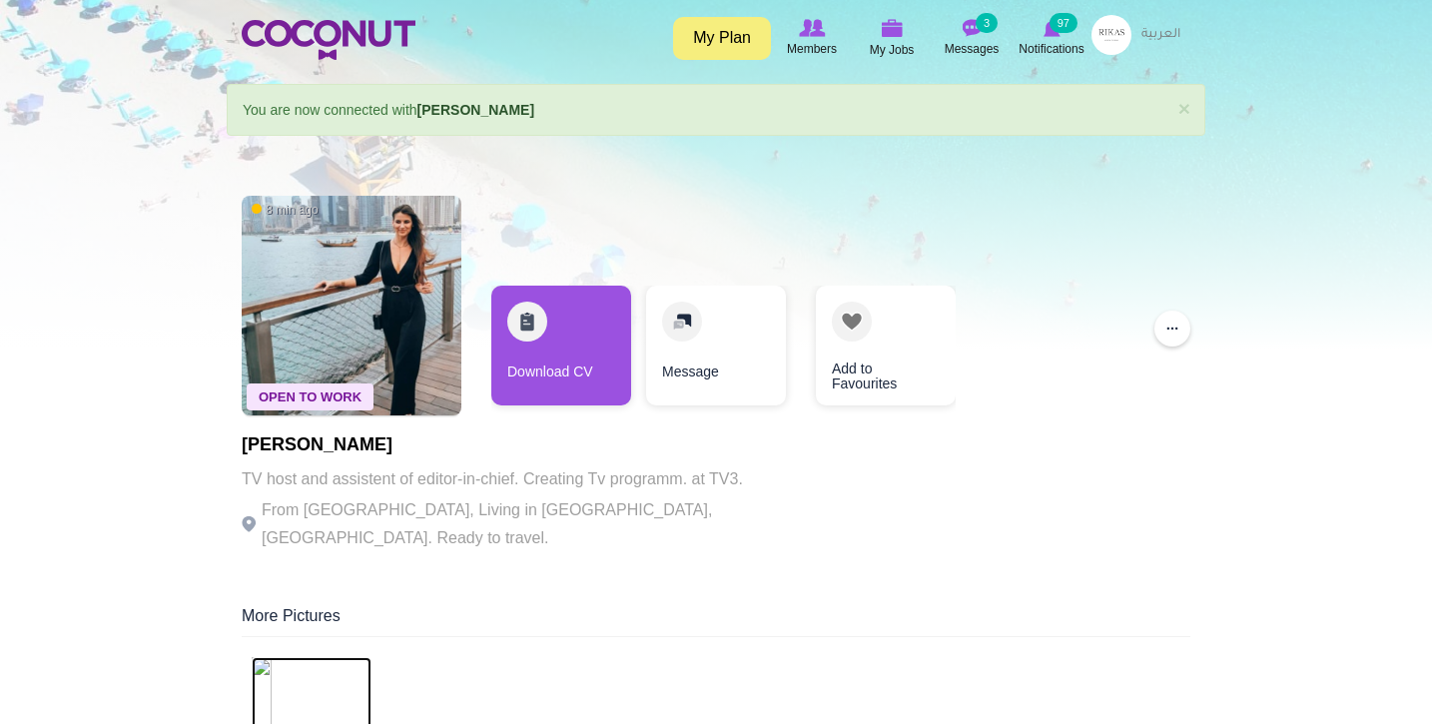
click at [631, 375] on div "Download CV Message Add to Favourites" at bounding box center [723, 351] width 464 height 130
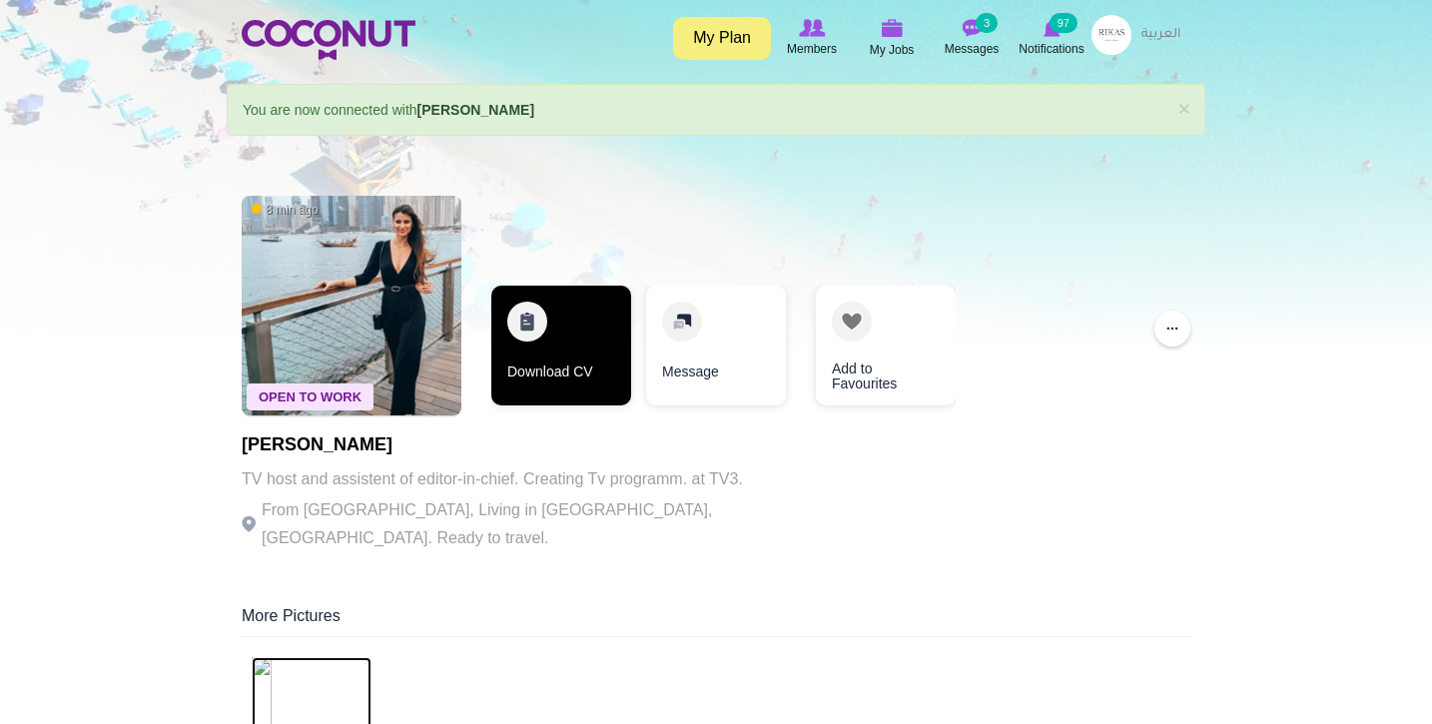
click at [611, 375] on link "Download CV" at bounding box center [561, 346] width 140 height 120
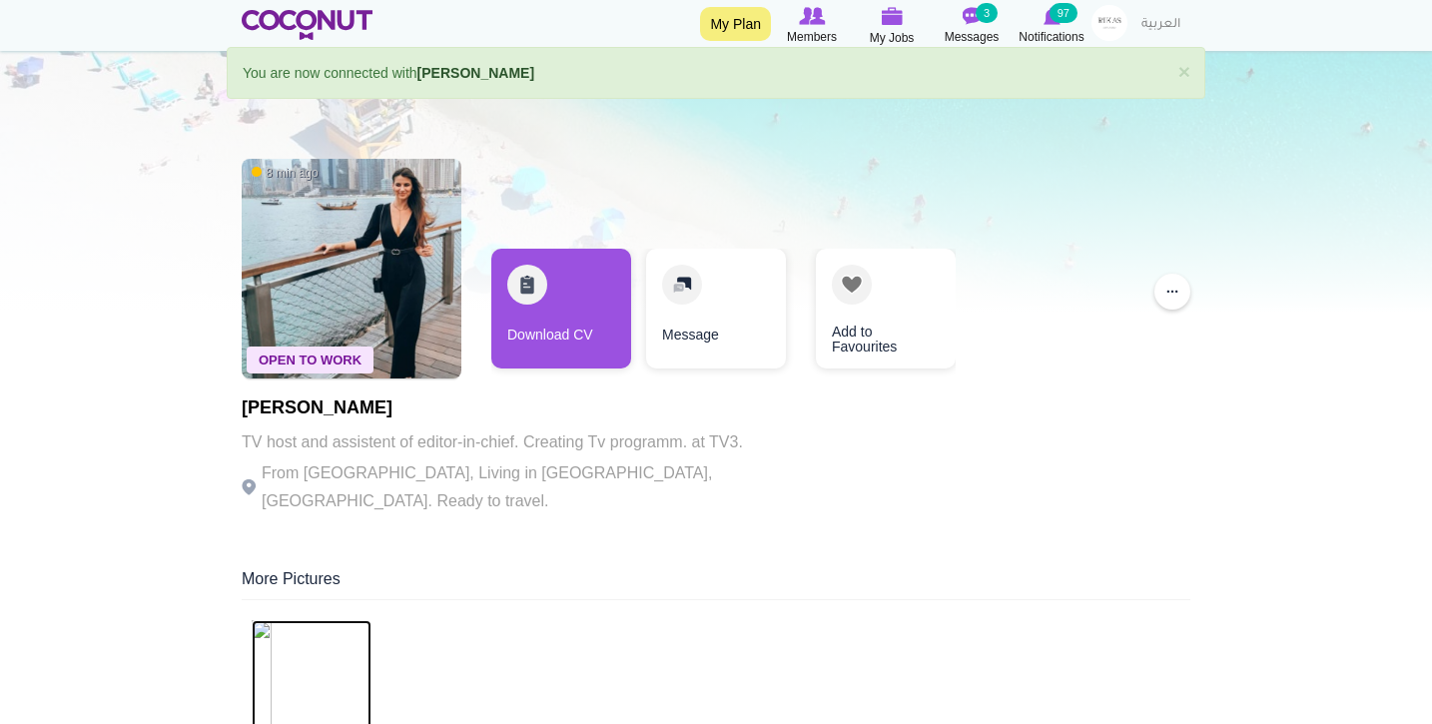
scroll to position [38, 0]
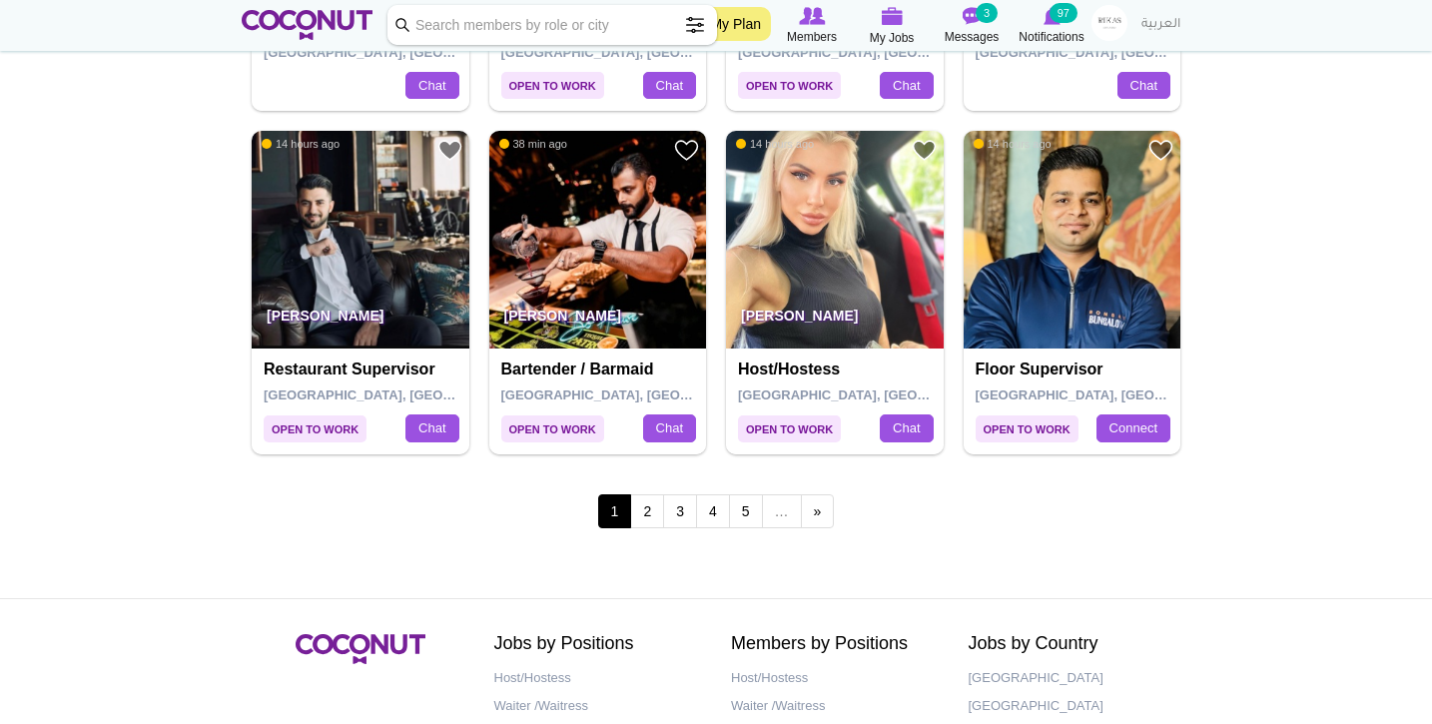
scroll to position [3422, 0]
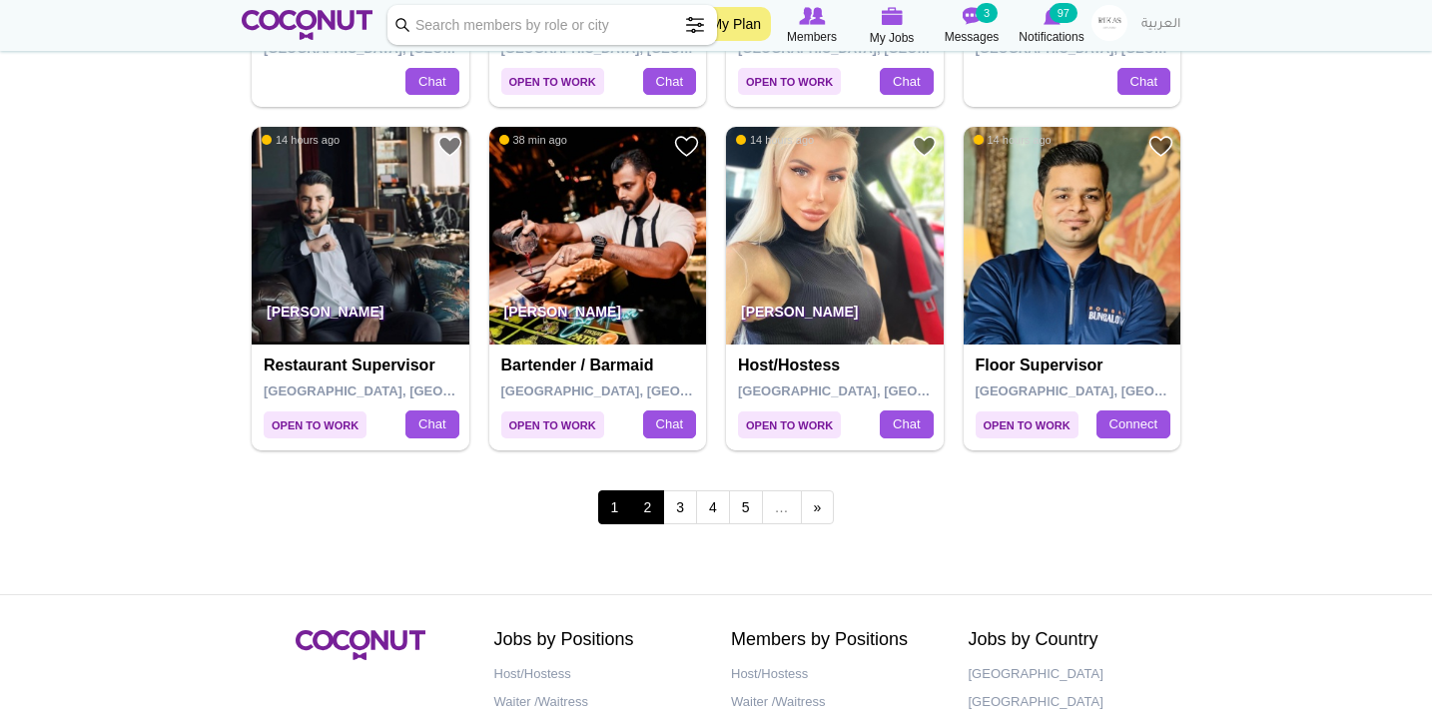
click at [651, 490] on link "2" at bounding box center [647, 507] width 34 height 34
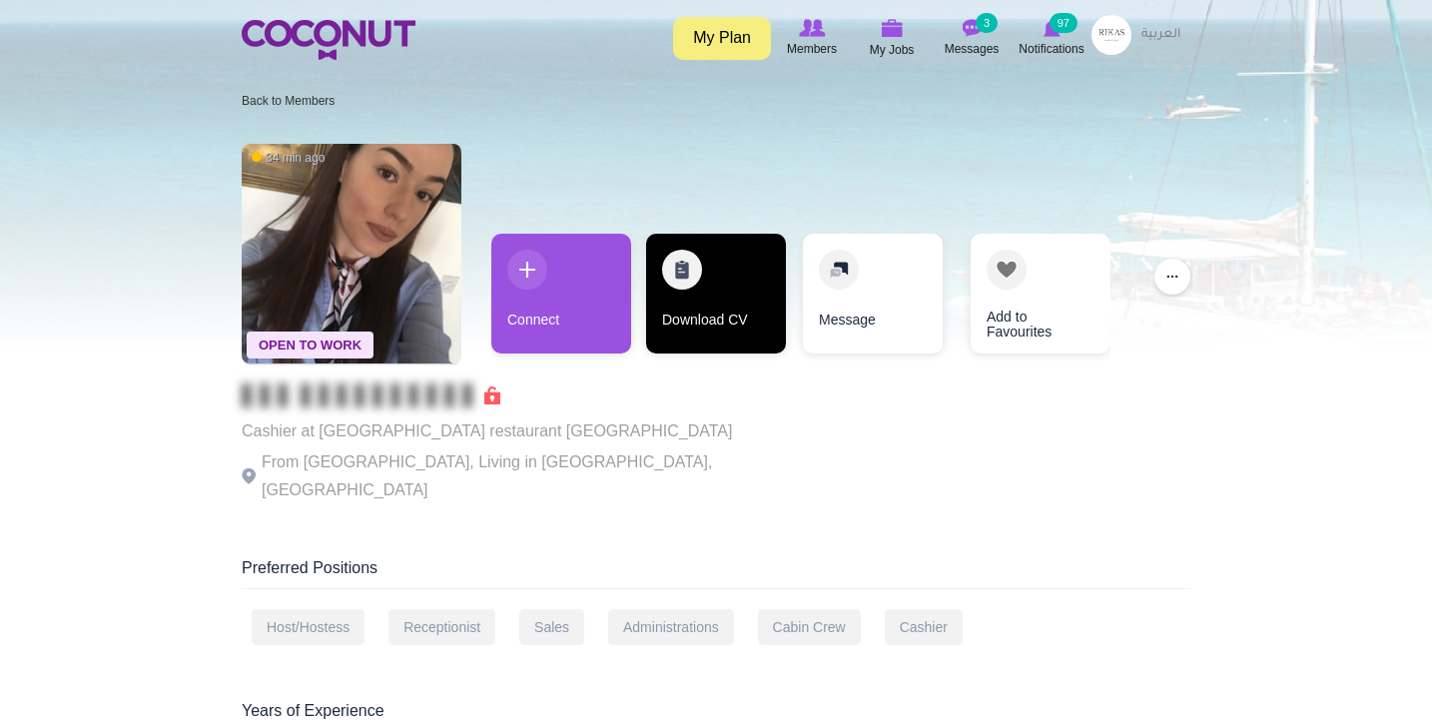
click at [688, 321] on link "Download CV" at bounding box center [716, 294] width 140 height 120
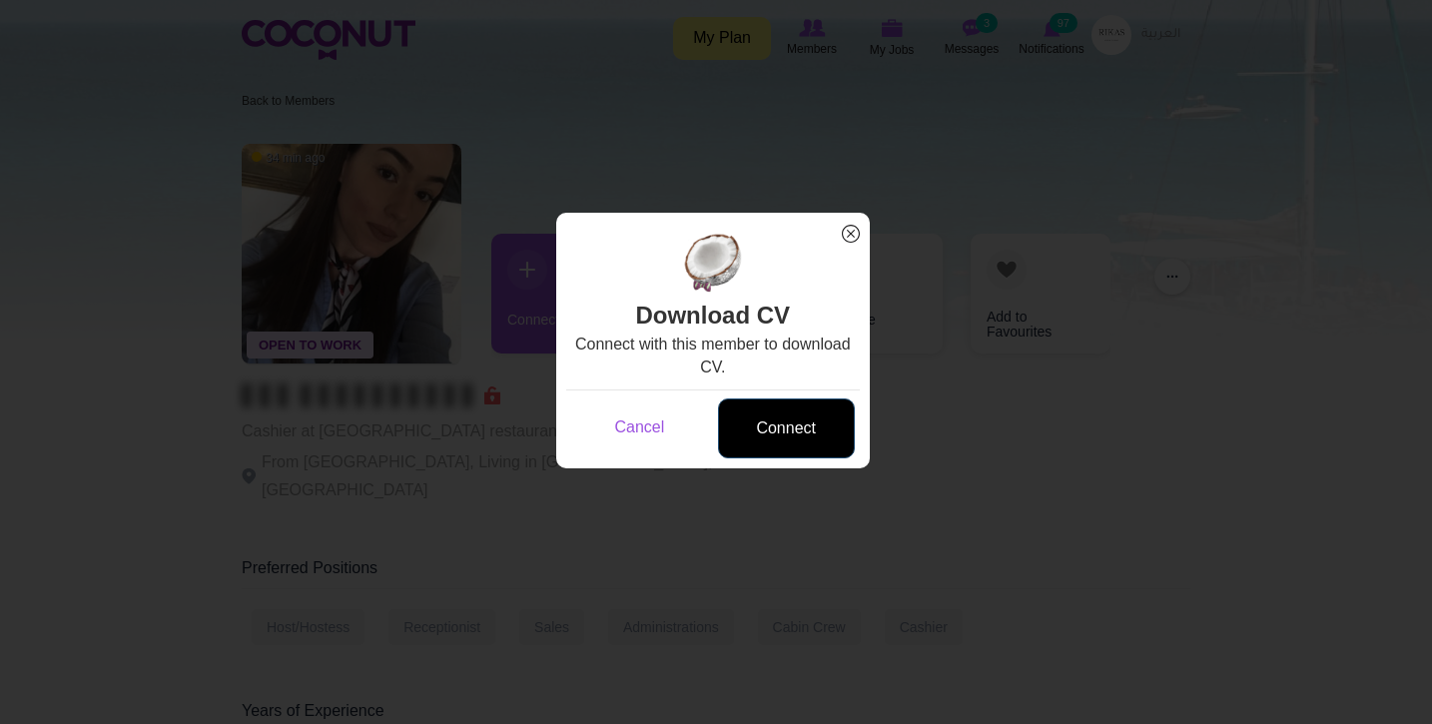
click at [804, 450] on link "Connect" at bounding box center [786, 429] width 137 height 61
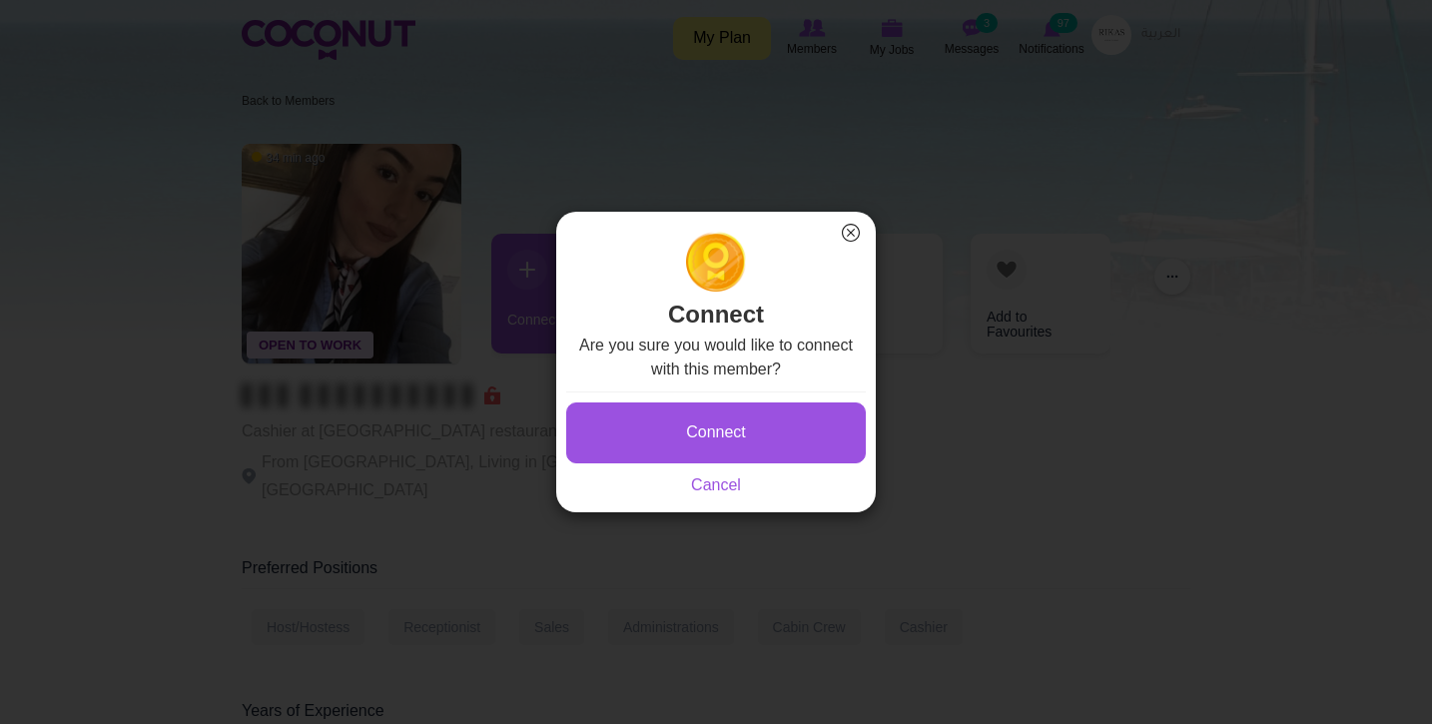
click at [799, 445] on button "Connect" at bounding box center [716, 433] width 300 height 61
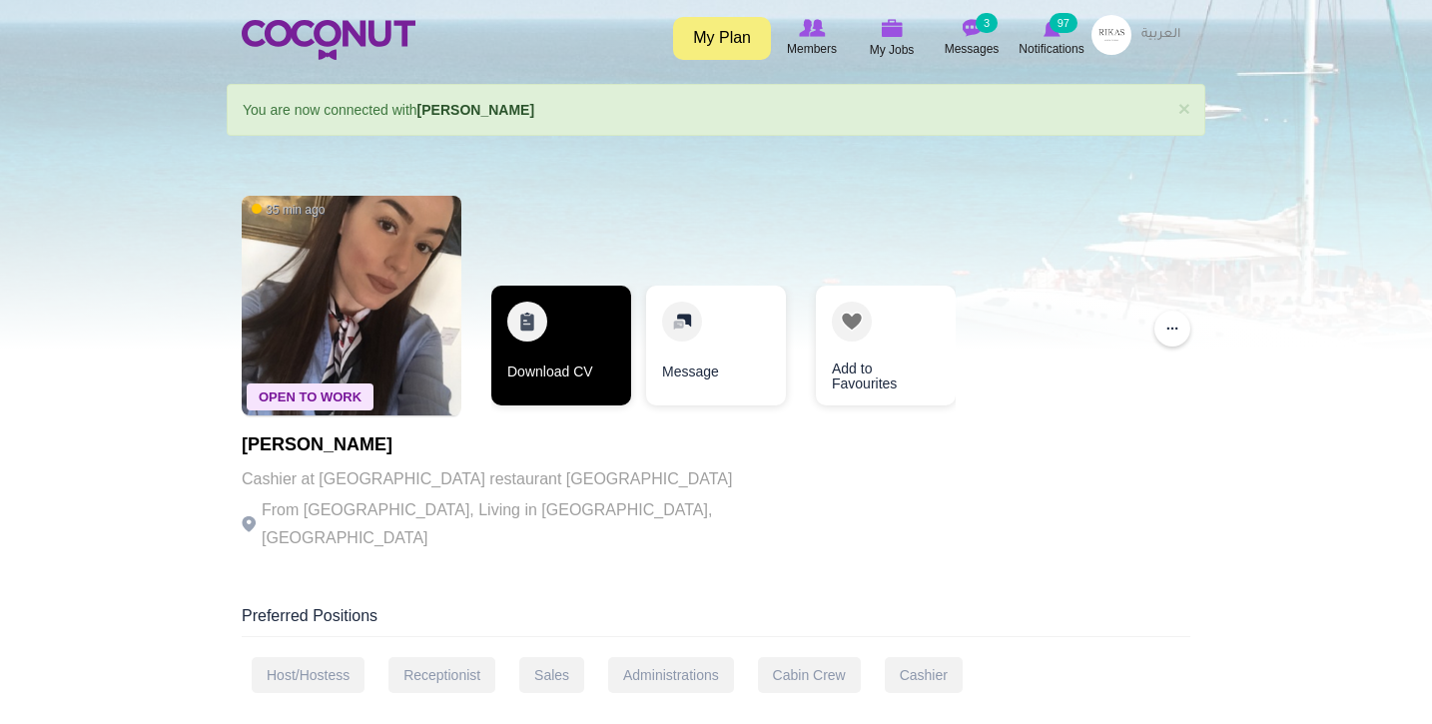
click at [591, 351] on link "Download CV" at bounding box center [561, 346] width 140 height 120
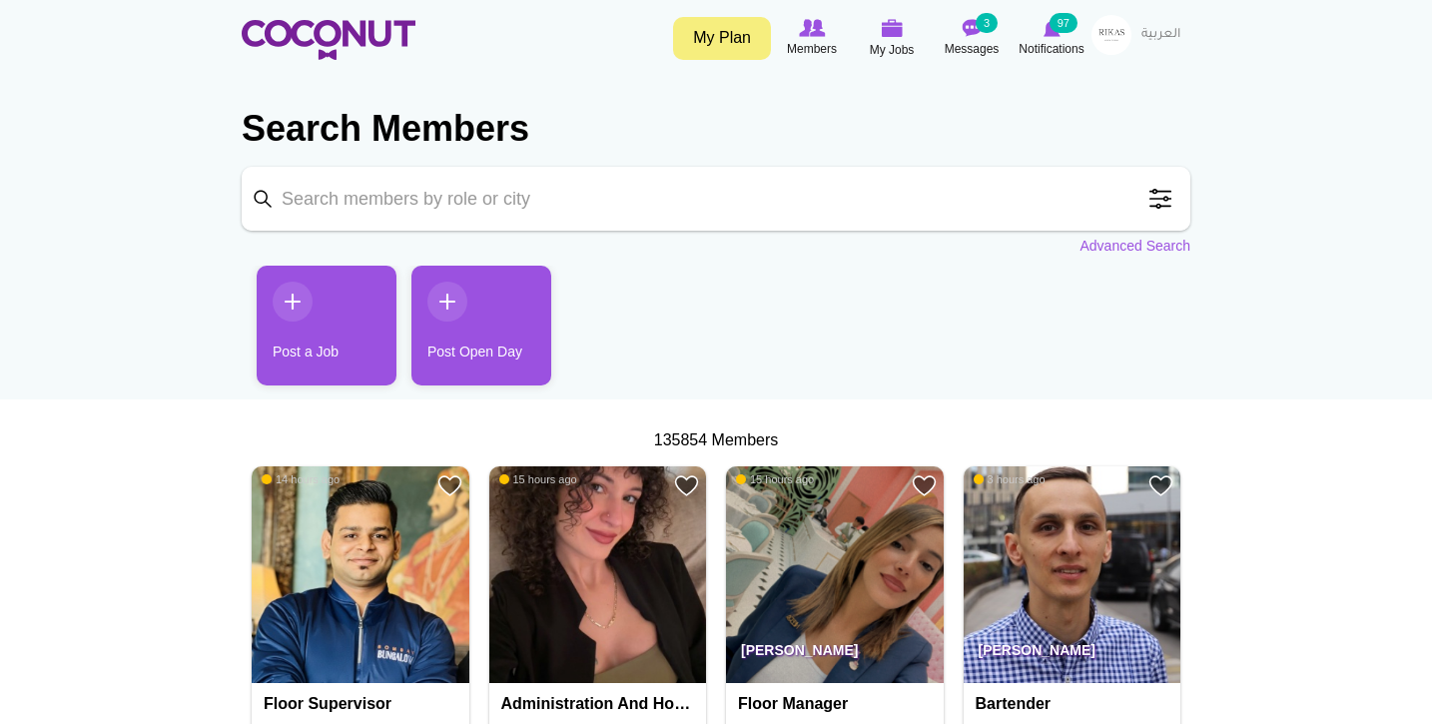
click at [568, 183] on input "Keyword" at bounding box center [716, 199] width 949 height 64
type input "Nikoleta"
click button "Search" at bounding box center [0, 0] width 0 height 0
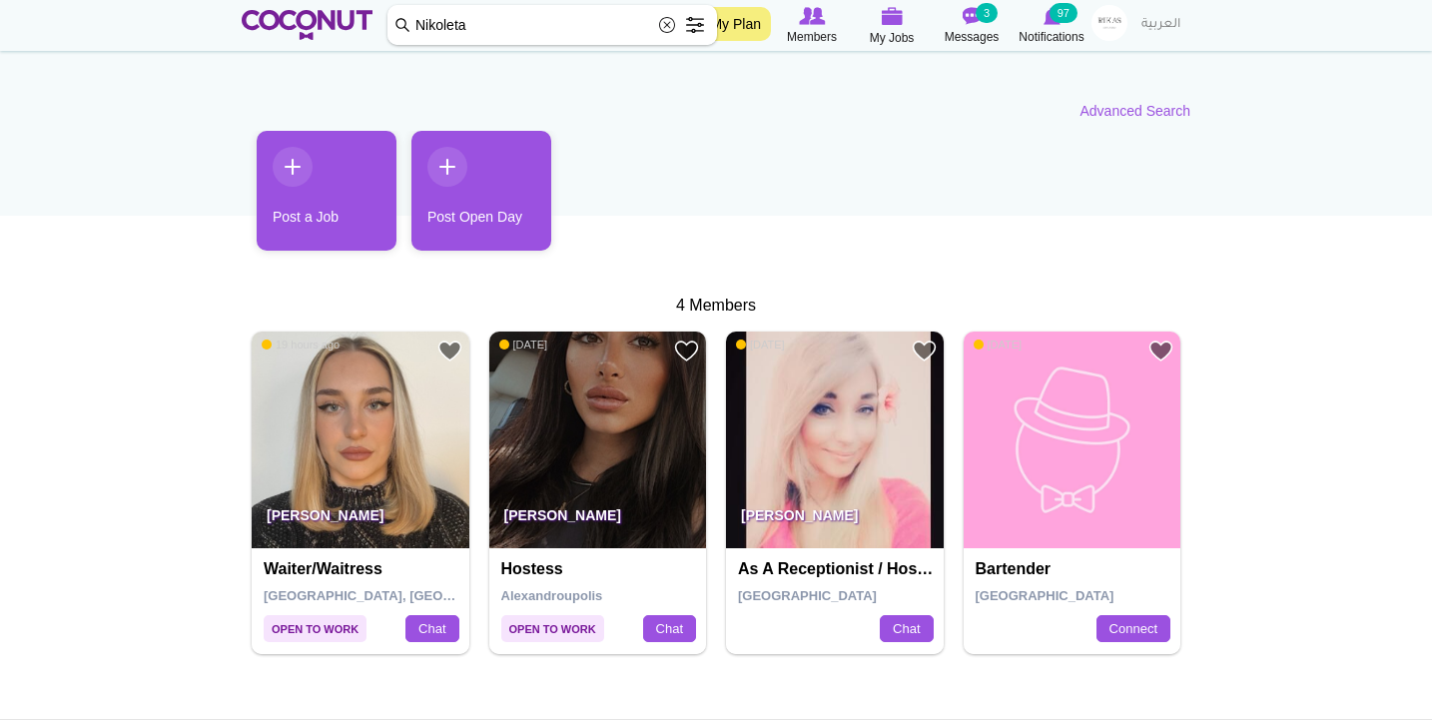
scroll to position [200, 0]
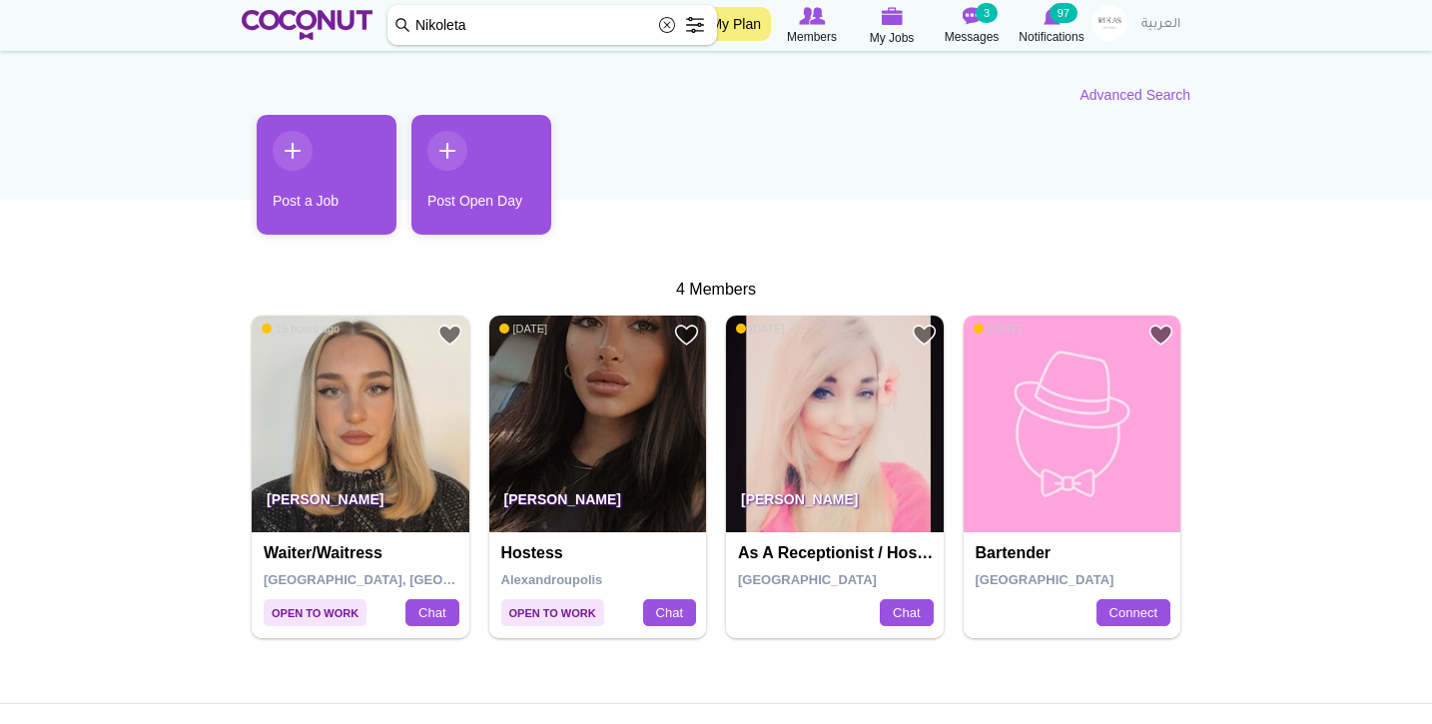
click at [390, 391] on img at bounding box center [361, 425] width 218 height 218
click at [306, 507] on p "[PERSON_NAME]" at bounding box center [361, 504] width 218 height 56
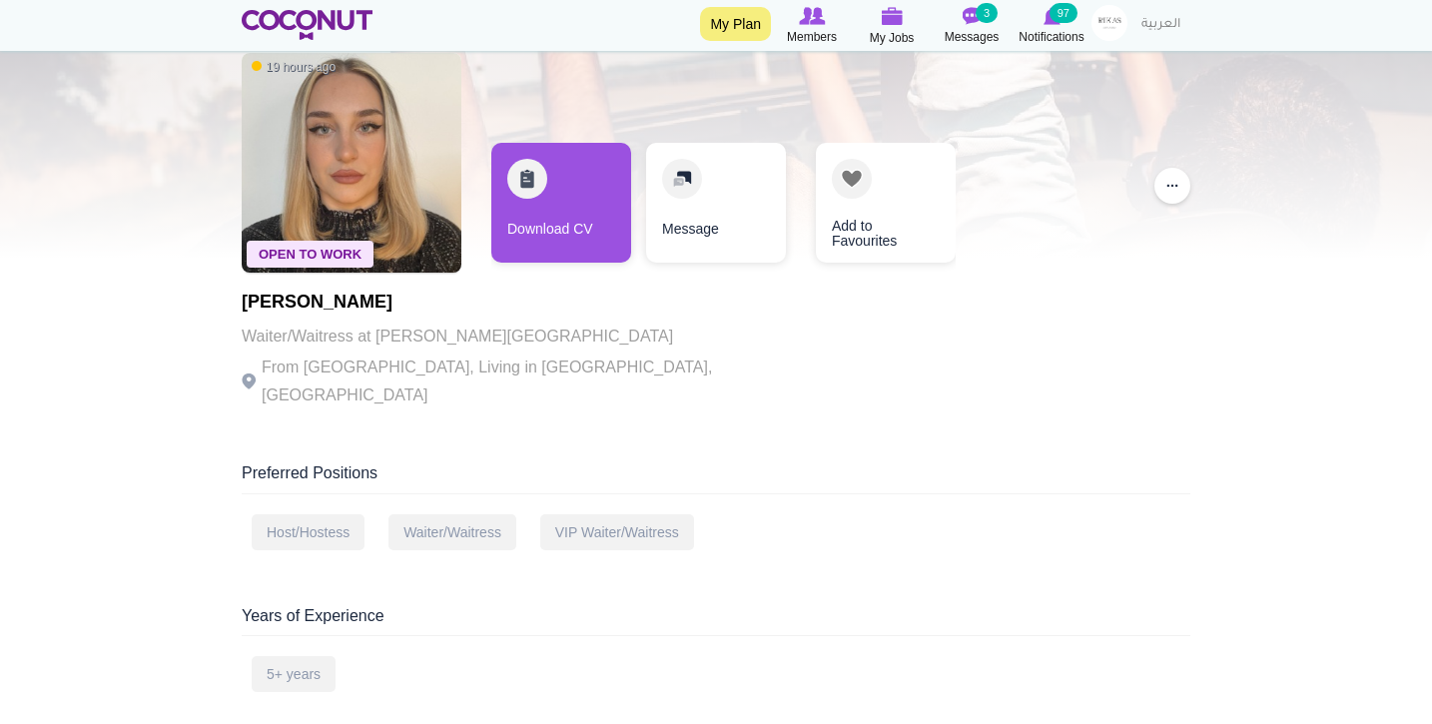
scroll to position [104, 0]
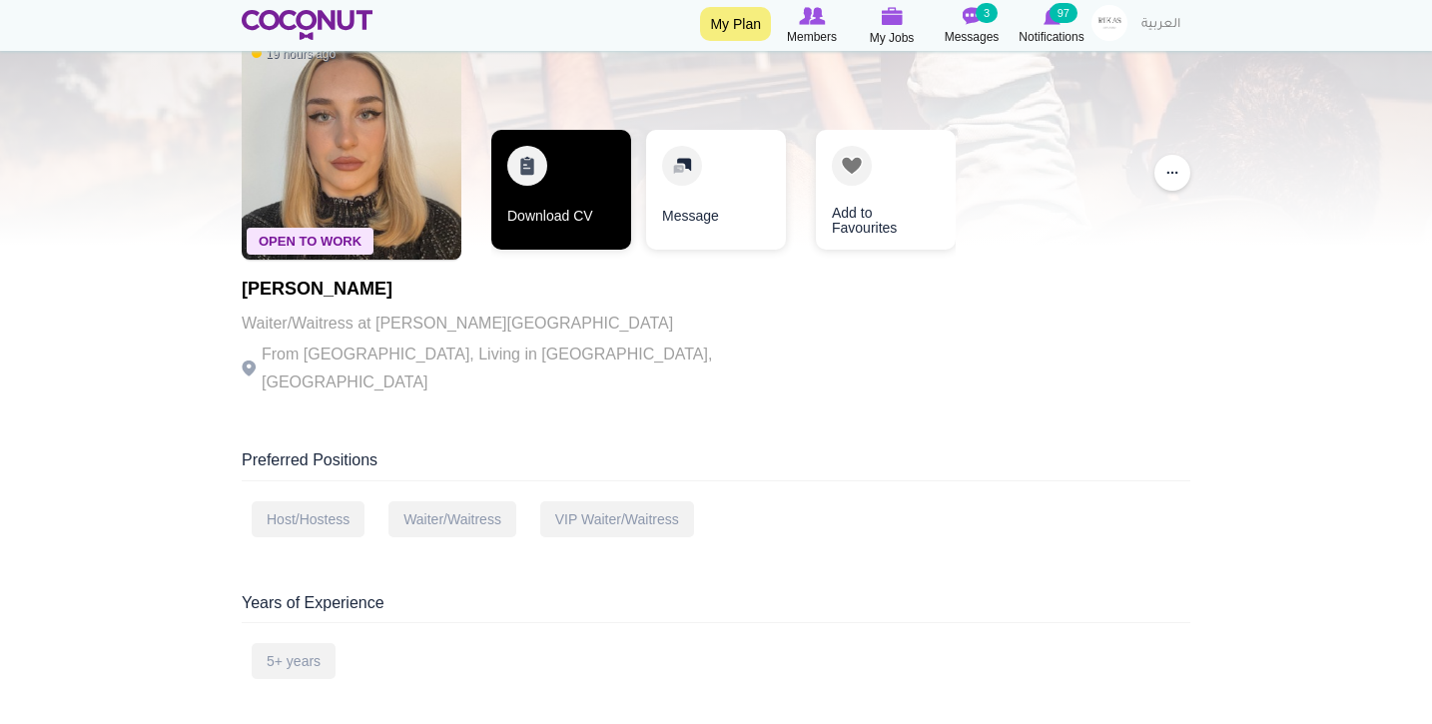
click at [602, 192] on link "Download CV" at bounding box center [561, 190] width 140 height 120
